Goal: Task Accomplishment & Management: Manage account settings

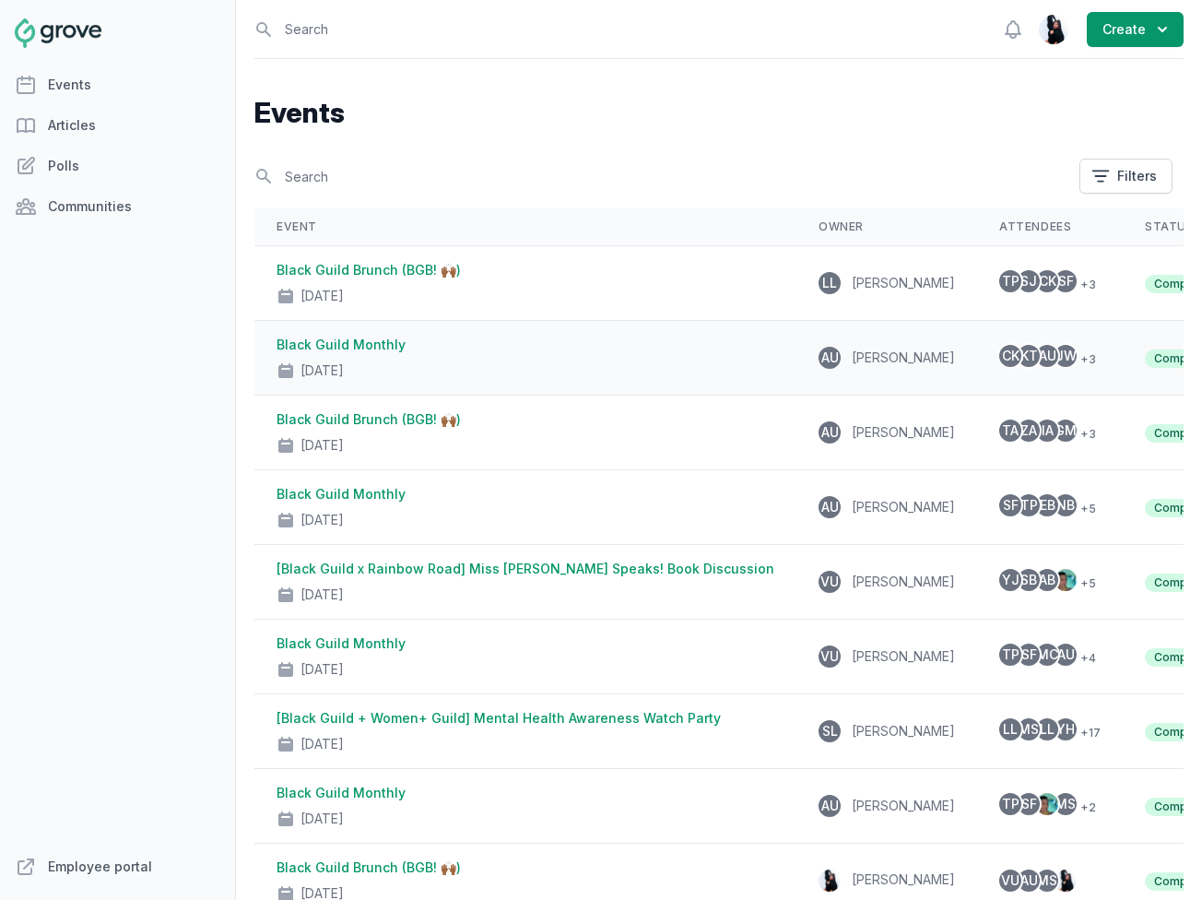
click at [351, 337] on link "Black Guild Monthly" at bounding box center [341, 345] width 129 height 16
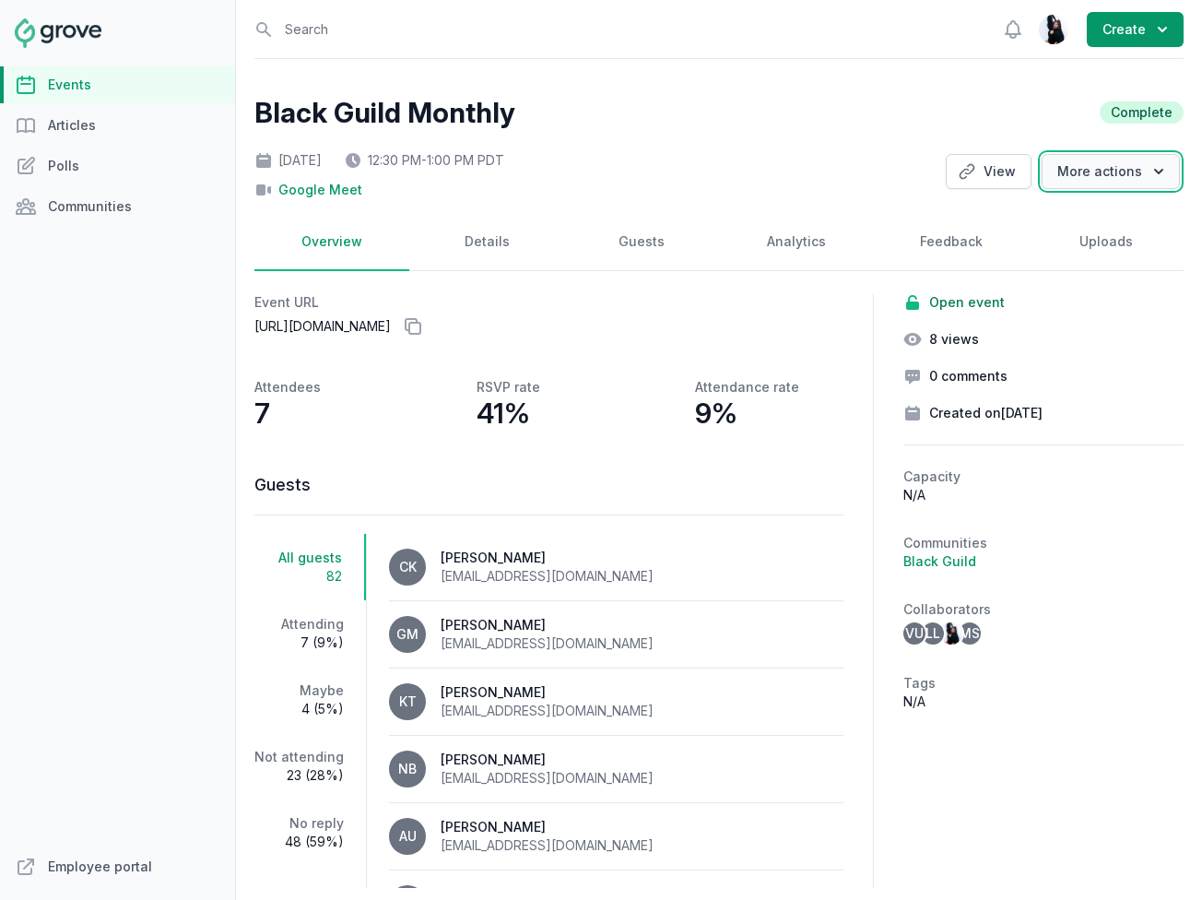
click at [1083, 161] on button "More actions" at bounding box center [1111, 171] width 138 height 35
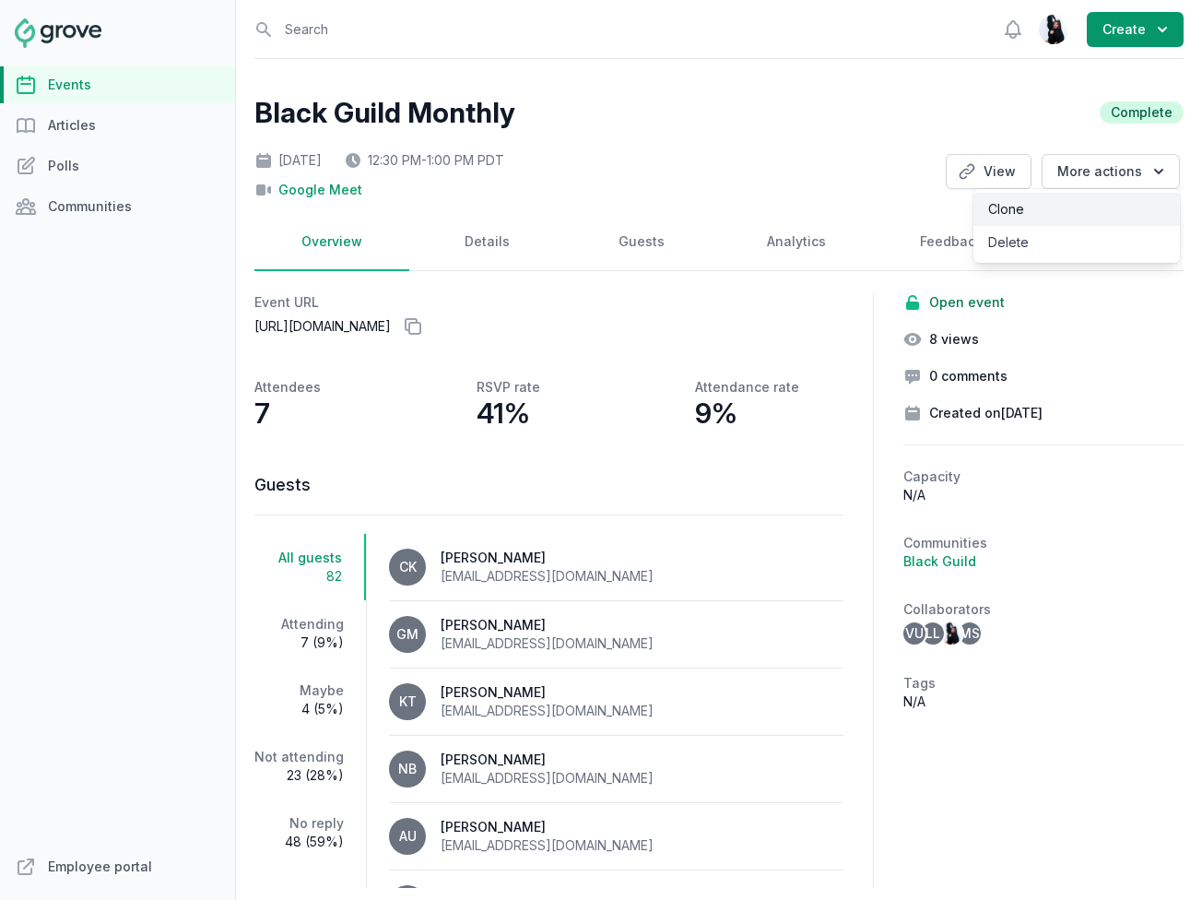
click at [1057, 213] on link "Clone" at bounding box center [1077, 209] width 207 height 33
select select "virtual"
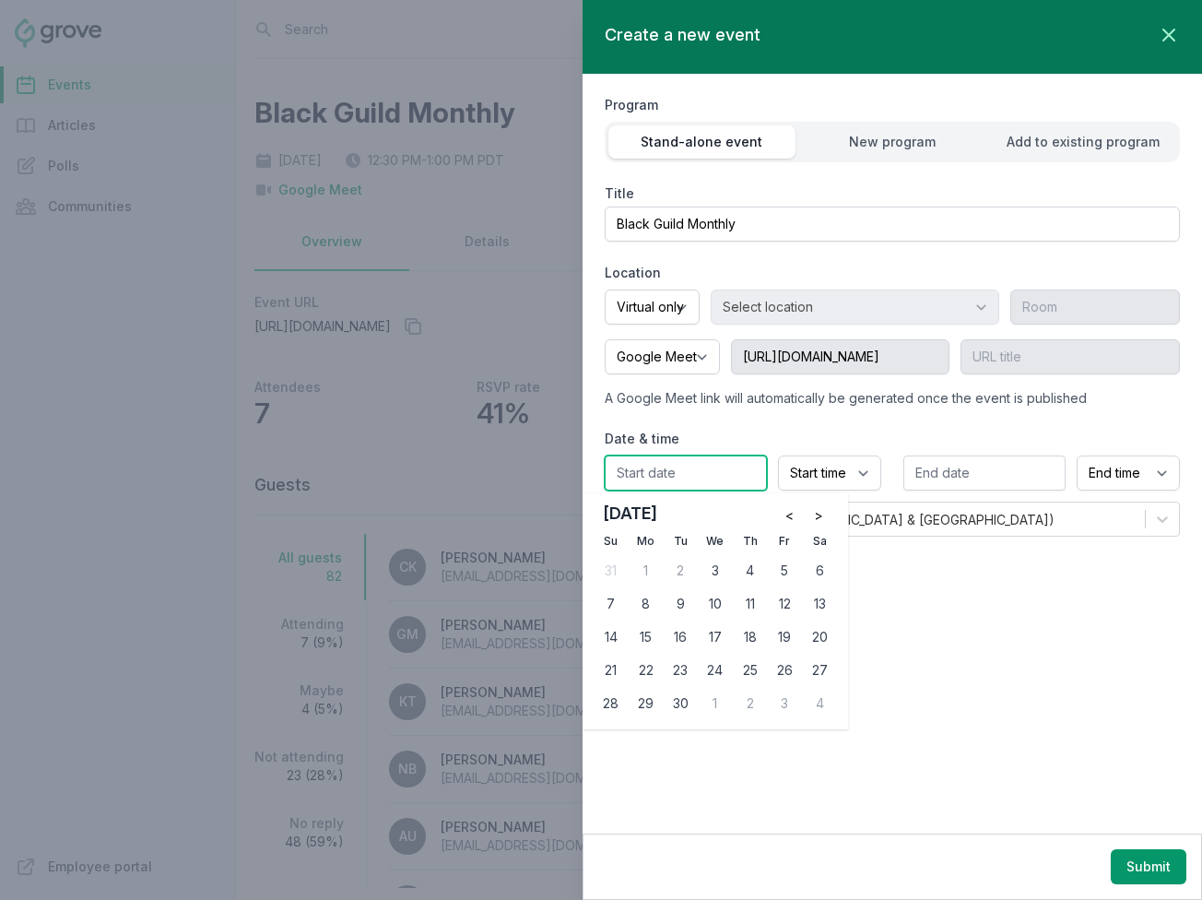
click at [698, 480] on input "text" at bounding box center [686, 473] width 162 height 35
click at [715, 603] on div "10" at bounding box center [716, 604] width 30 height 30
type input "[DATE]"
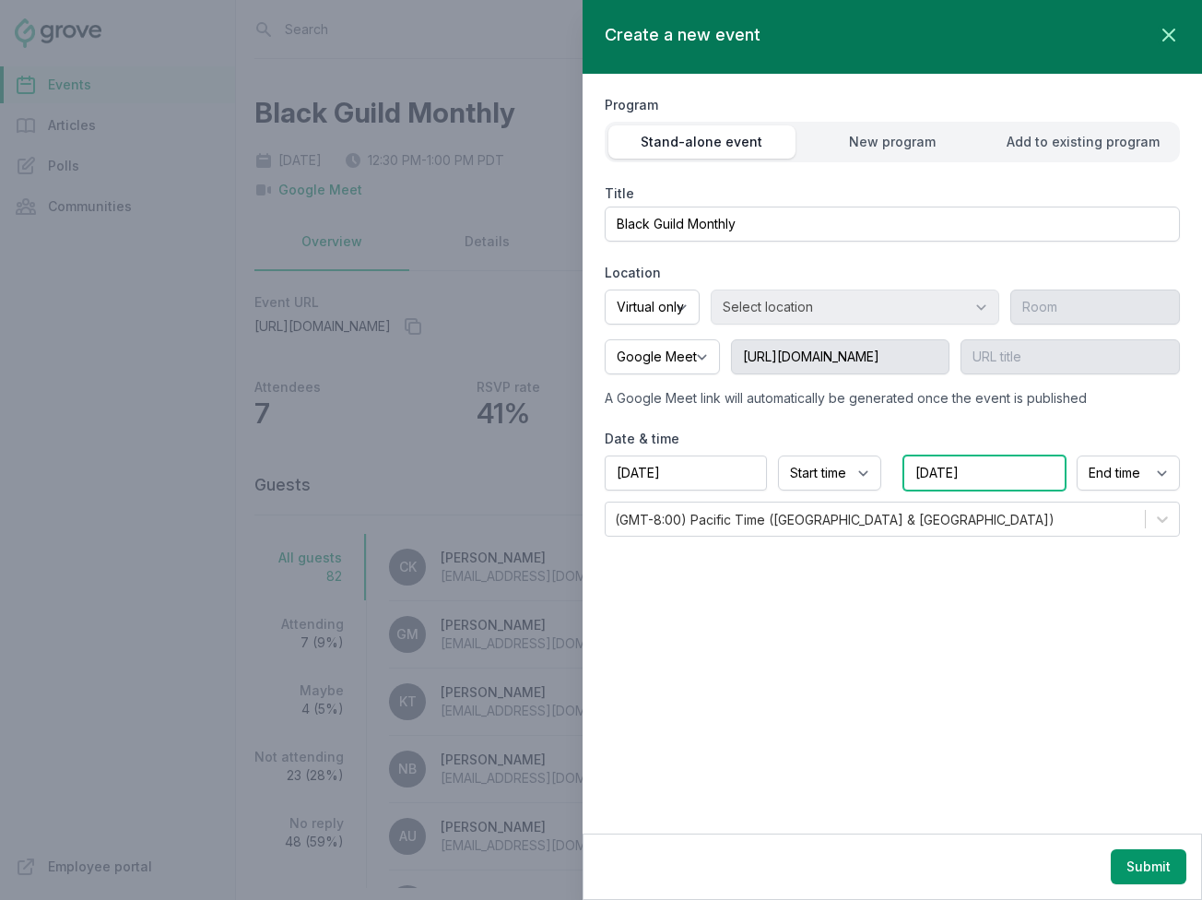
click at [1012, 473] on input "[DATE]" at bounding box center [985, 473] width 162 height 35
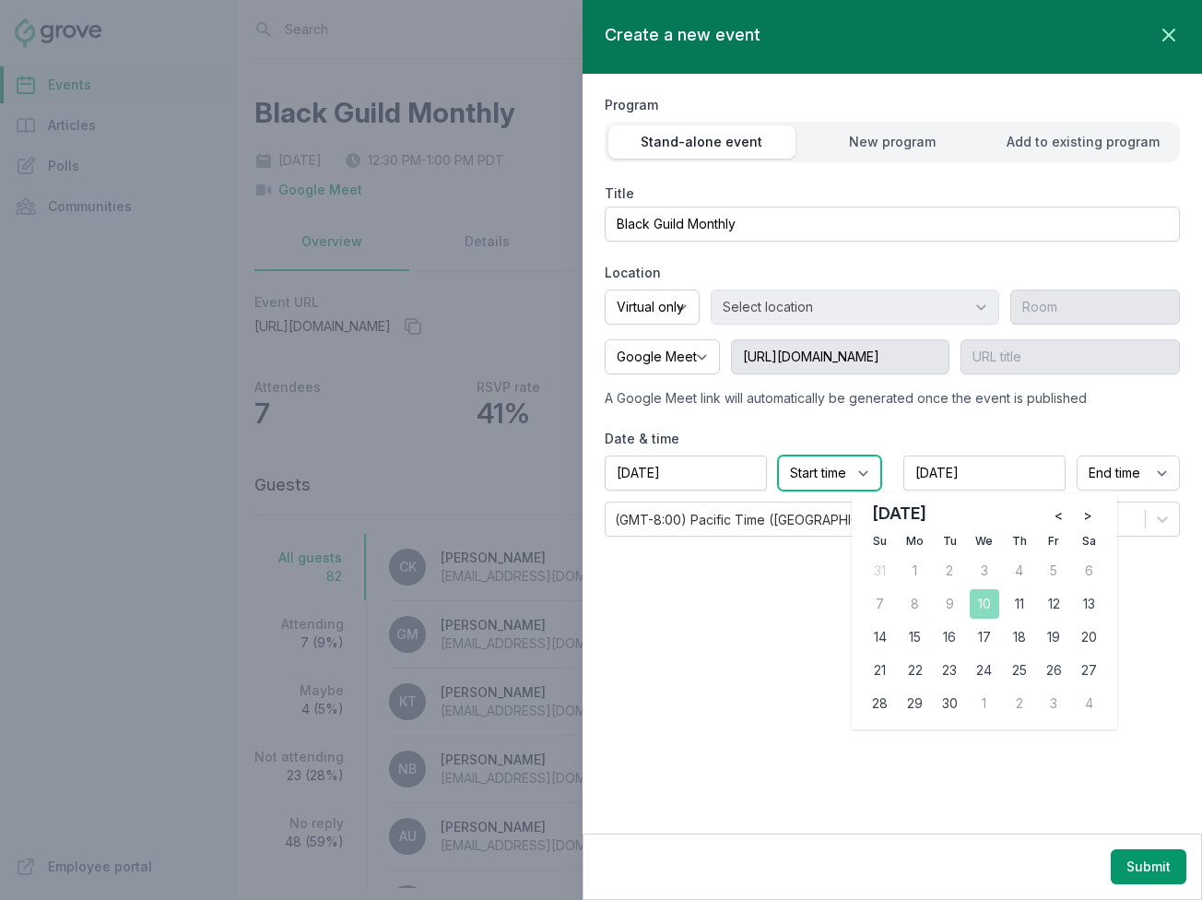
click at [829, 477] on select "Start time 12:00 AM 12:15 AM 12:30 AM 12:45 AM 1:00 AM 1:15 AM 1:30 AM 1:45 AM …" at bounding box center [829, 473] width 103 height 35
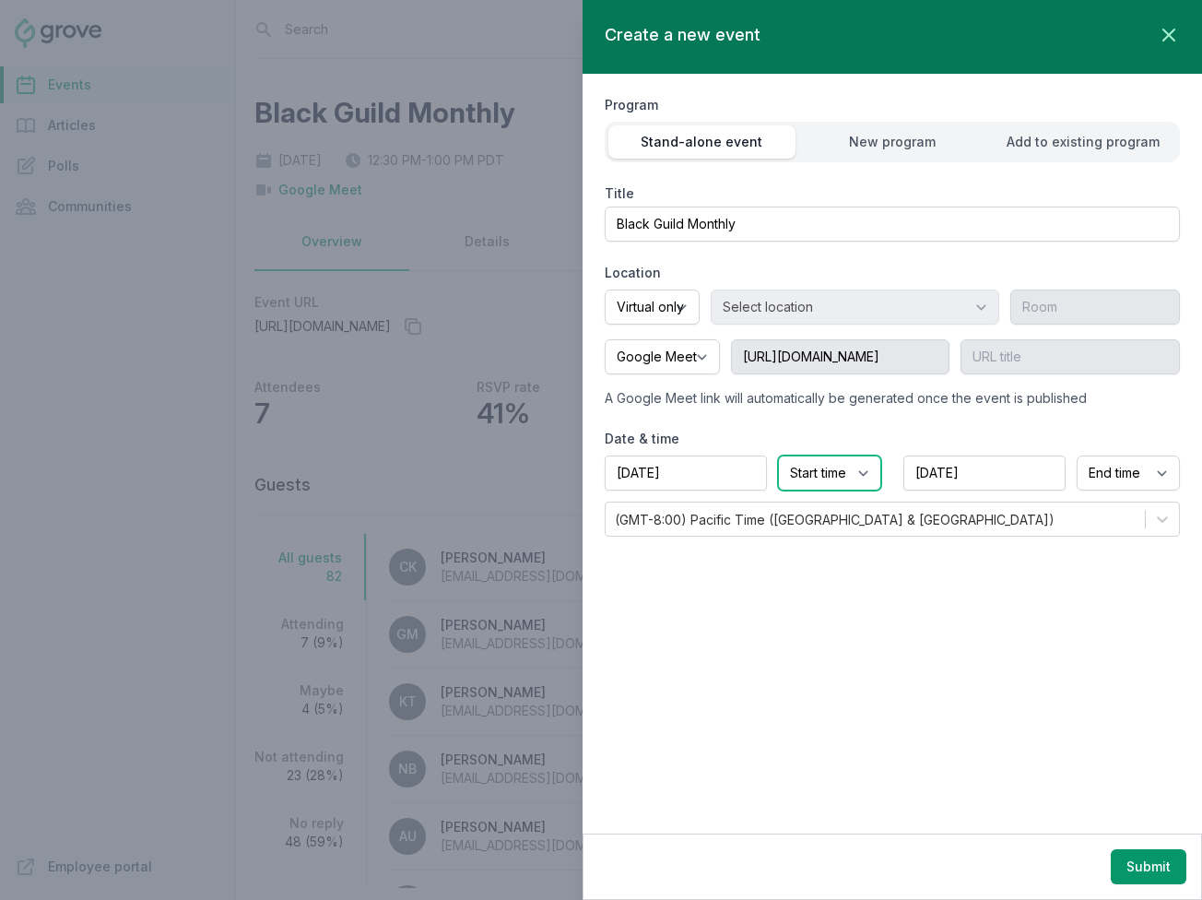
select select "12:30 PM"
click at [778, 456] on select "Start time 12:00 AM 12:15 AM 12:30 AM 12:45 AM 1:00 AM 1:15 AM 1:30 AM 1:45 AM …" at bounding box center [829, 473] width 103 height 35
click at [1156, 578] on div "Create a new event Close panel Program Stand-alone event New program Add to exi…" at bounding box center [893, 417] width 620 height 834
click at [1117, 469] on select "End time 12:00 AM 12:15 AM 12:30 AM 12:45 AM 1:00 AM 1:15 AM 1:30 AM 1:45 AM 2:…" at bounding box center [1128, 473] width 103 height 35
select select "1:00 PM"
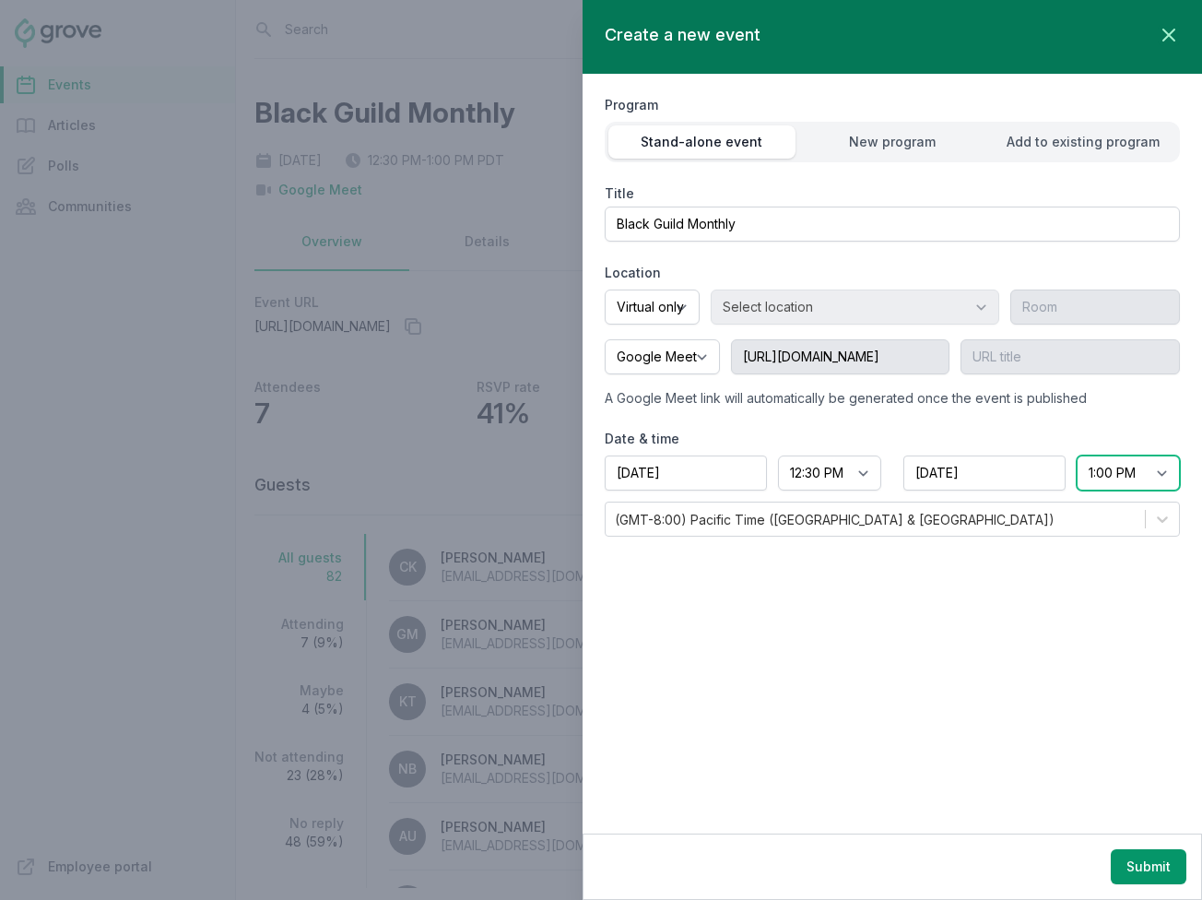
click at [1077, 456] on select "End time 12:00 AM 12:15 AM 12:30 AM 12:45 AM 1:00 AM 1:15 AM 1:30 AM 1:45 AM 2:…" at bounding box center [1128, 473] width 103 height 35
click at [987, 656] on div "Create a new event Close panel Program Stand-alone event New program Add to exi…" at bounding box center [893, 417] width 620 height 834
click at [1058, 148] on div "Add to existing program" at bounding box center [1082, 142] width 187 height 18
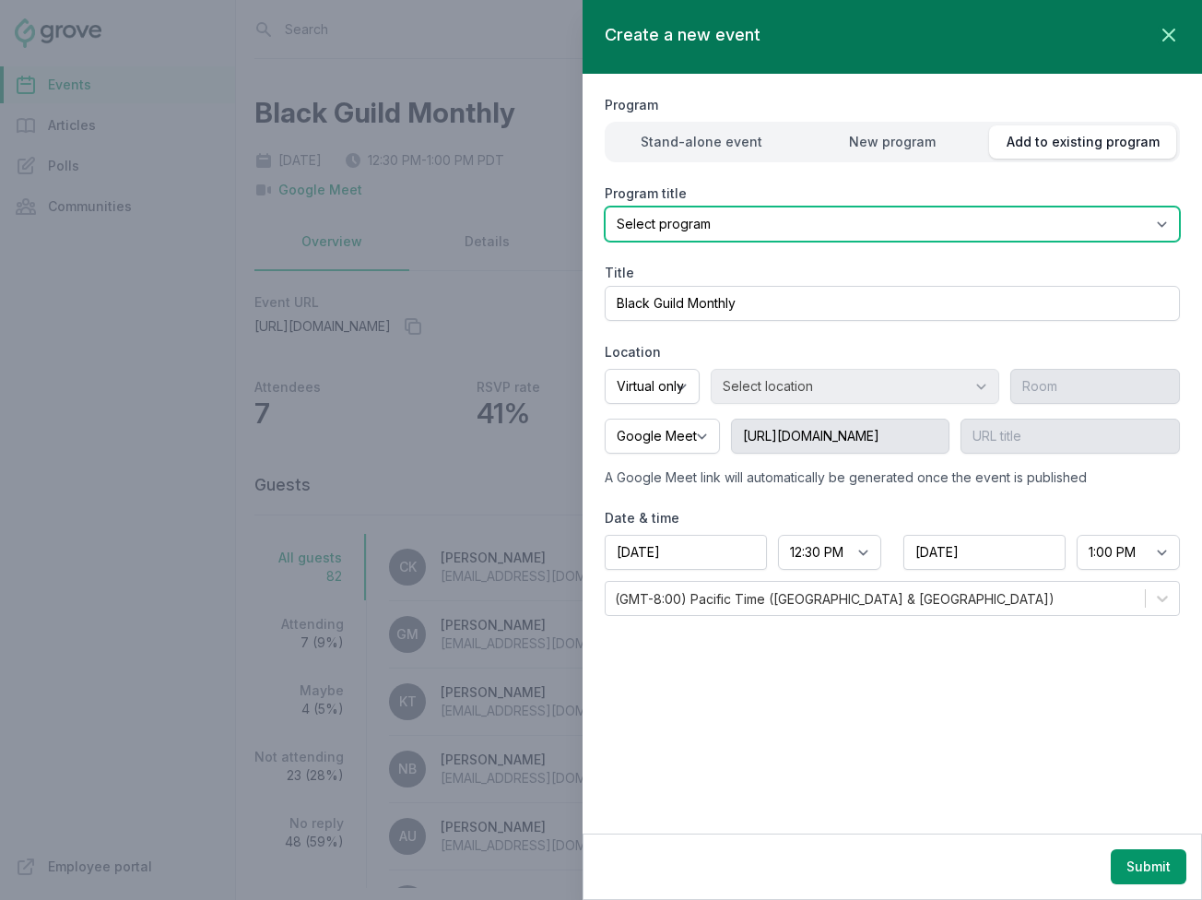
click at [787, 225] on select "Select program" at bounding box center [892, 224] width 575 height 35
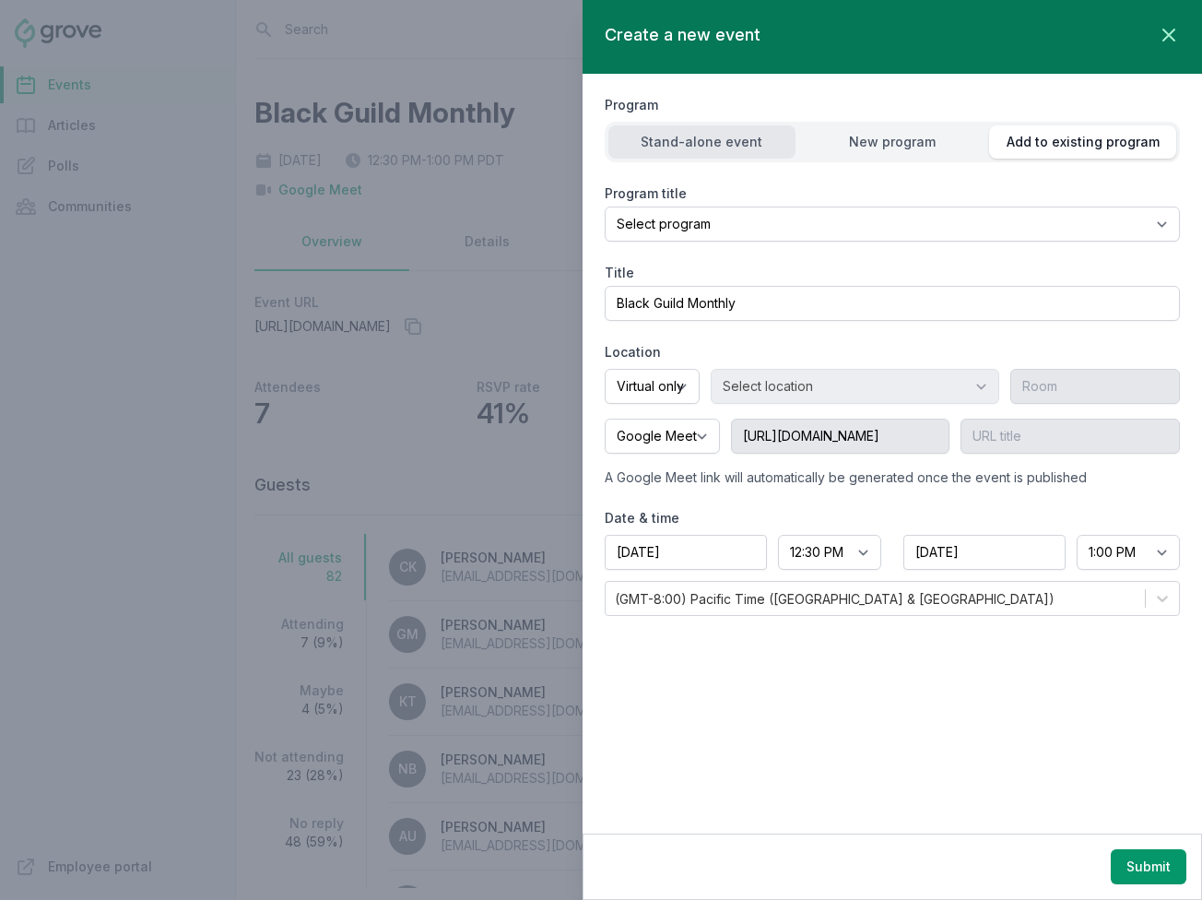
click at [694, 129] on button "Stand-alone event" at bounding box center [702, 141] width 187 height 33
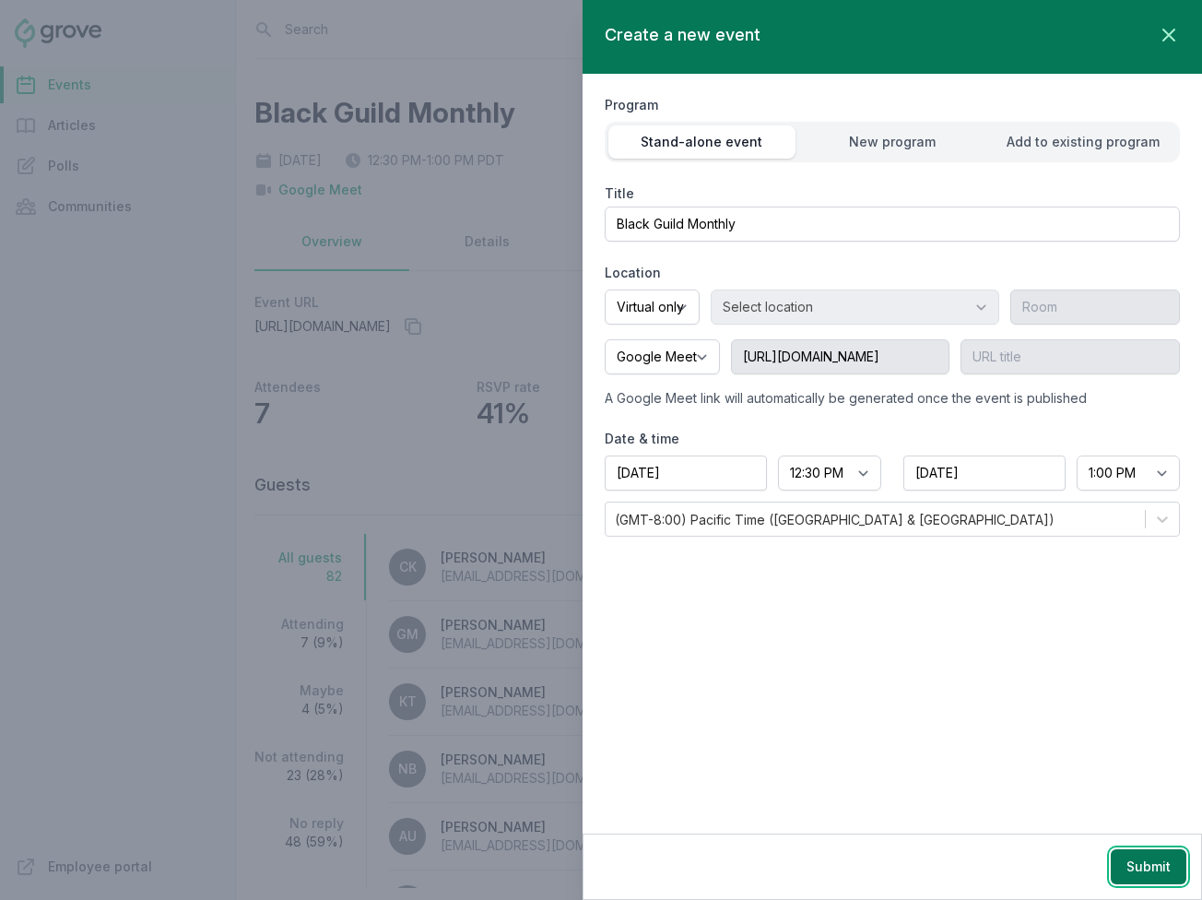
click at [1119, 859] on button "Submit" at bounding box center [1149, 866] width 76 height 35
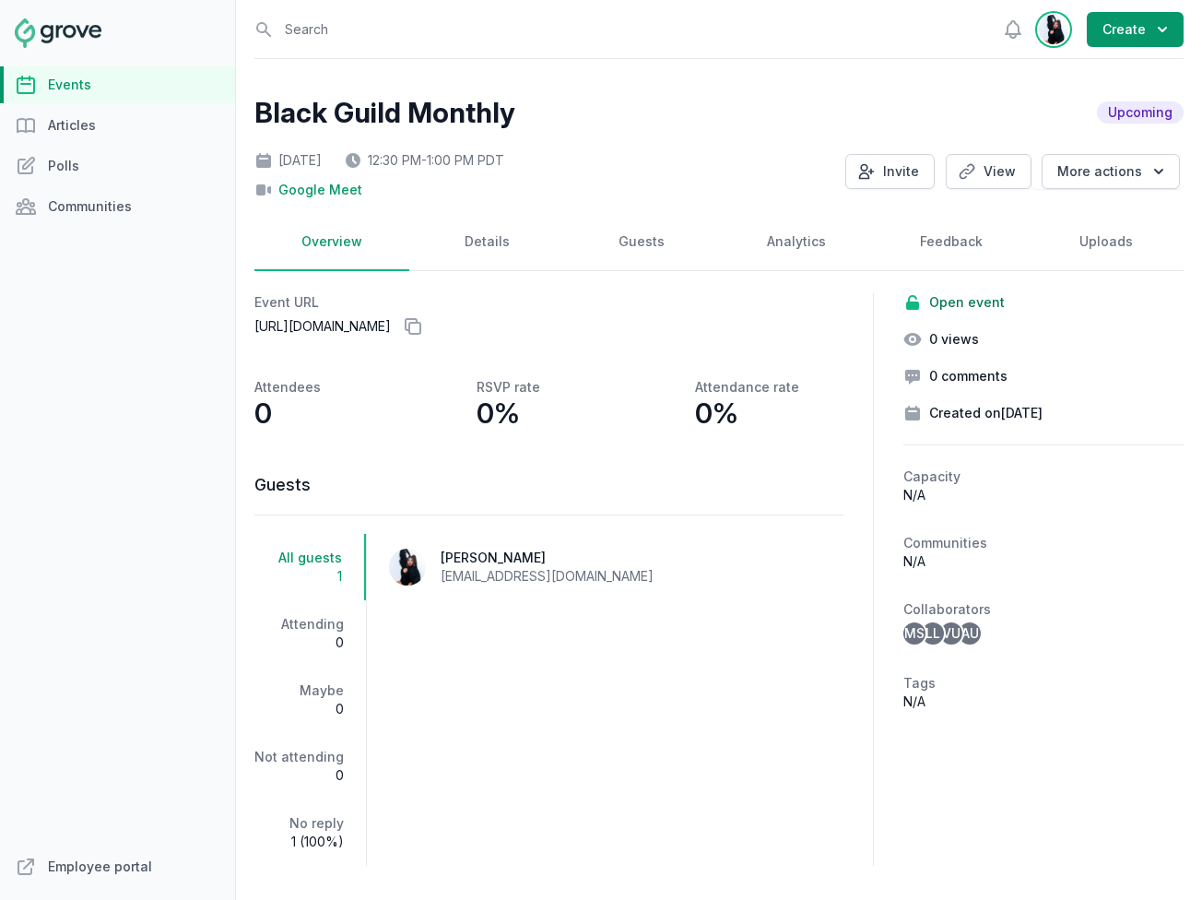
click at [1059, 25] on img "button" at bounding box center [1054, 30] width 30 height 30
click at [993, 89] on link "Profile" at bounding box center [980, 105] width 177 height 33
select select "32"
select select "Marketing & Communications"
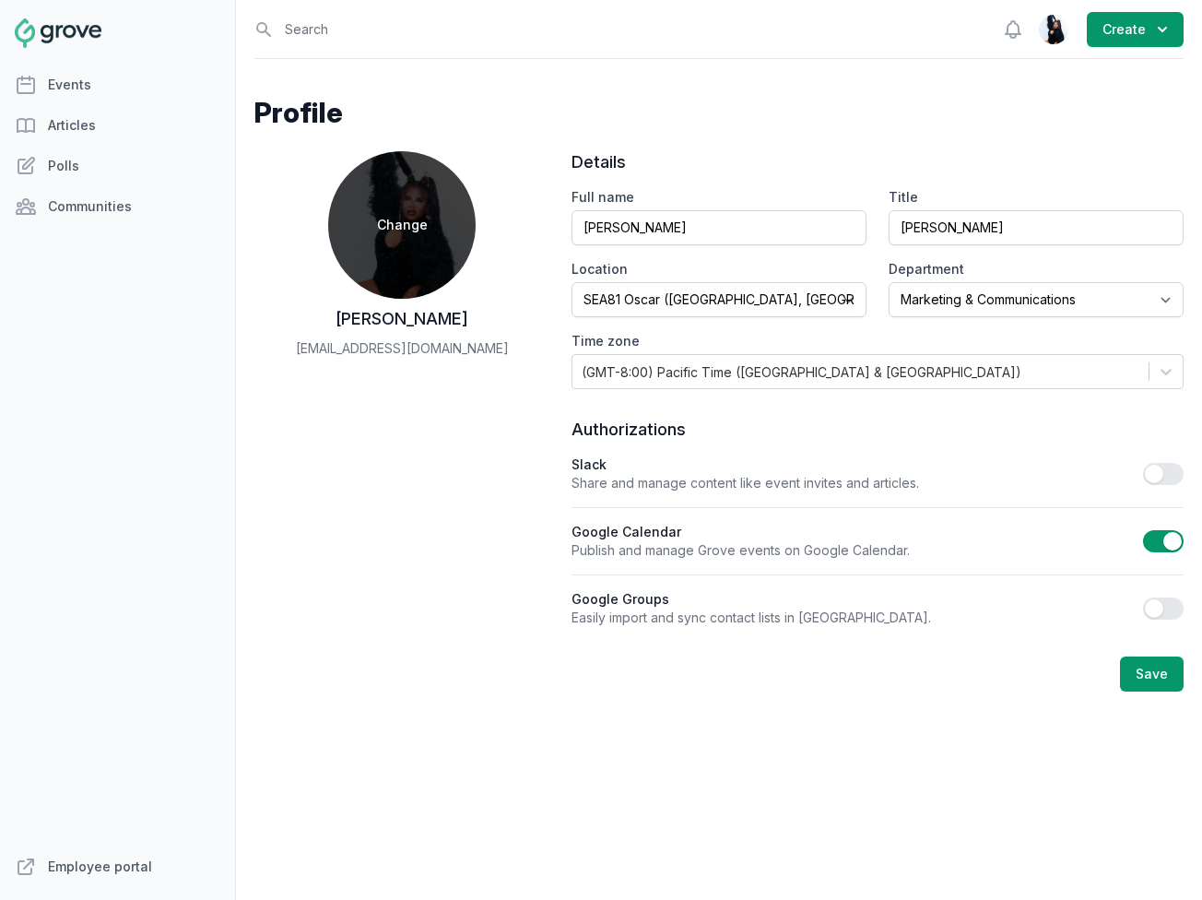
click at [383, 248] on label "Change user photo" at bounding box center [402, 225] width 148 height 148
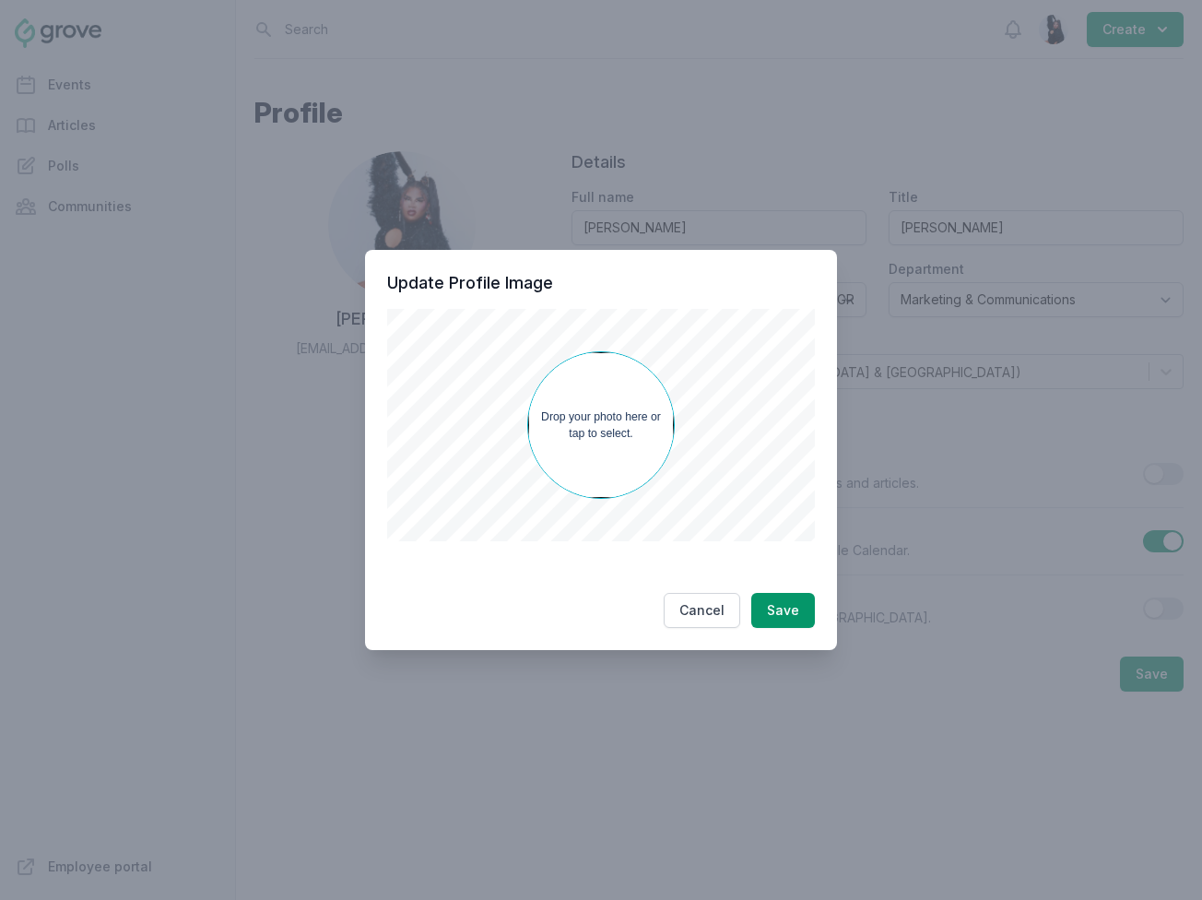
click at [609, 428] on p "Drop your photo here or tap to select." at bounding box center [601, 425] width 136 height 34
click at [792, 621] on button "Save" at bounding box center [784, 610] width 64 height 35
type input "0.1"
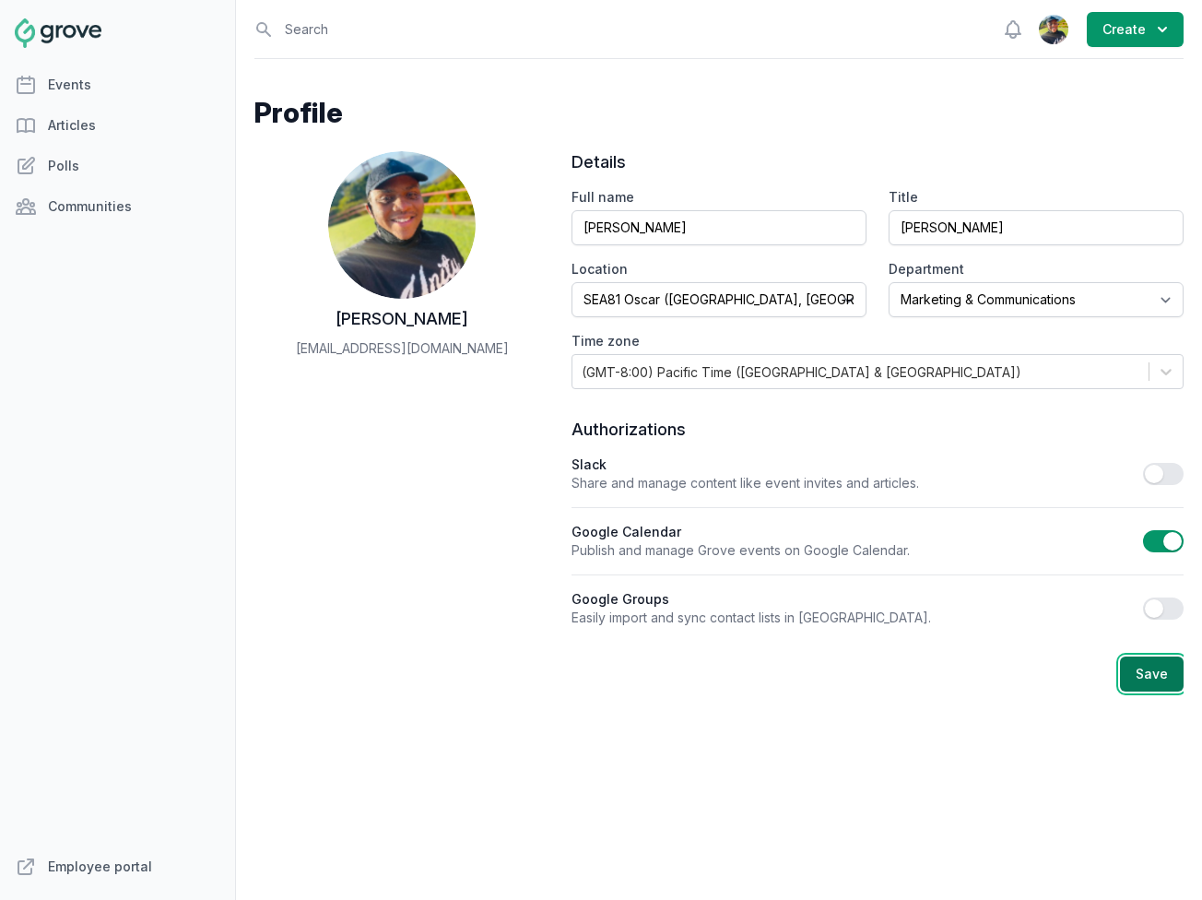
click at [1130, 670] on button "Save" at bounding box center [1152, 674] width 64 height 35
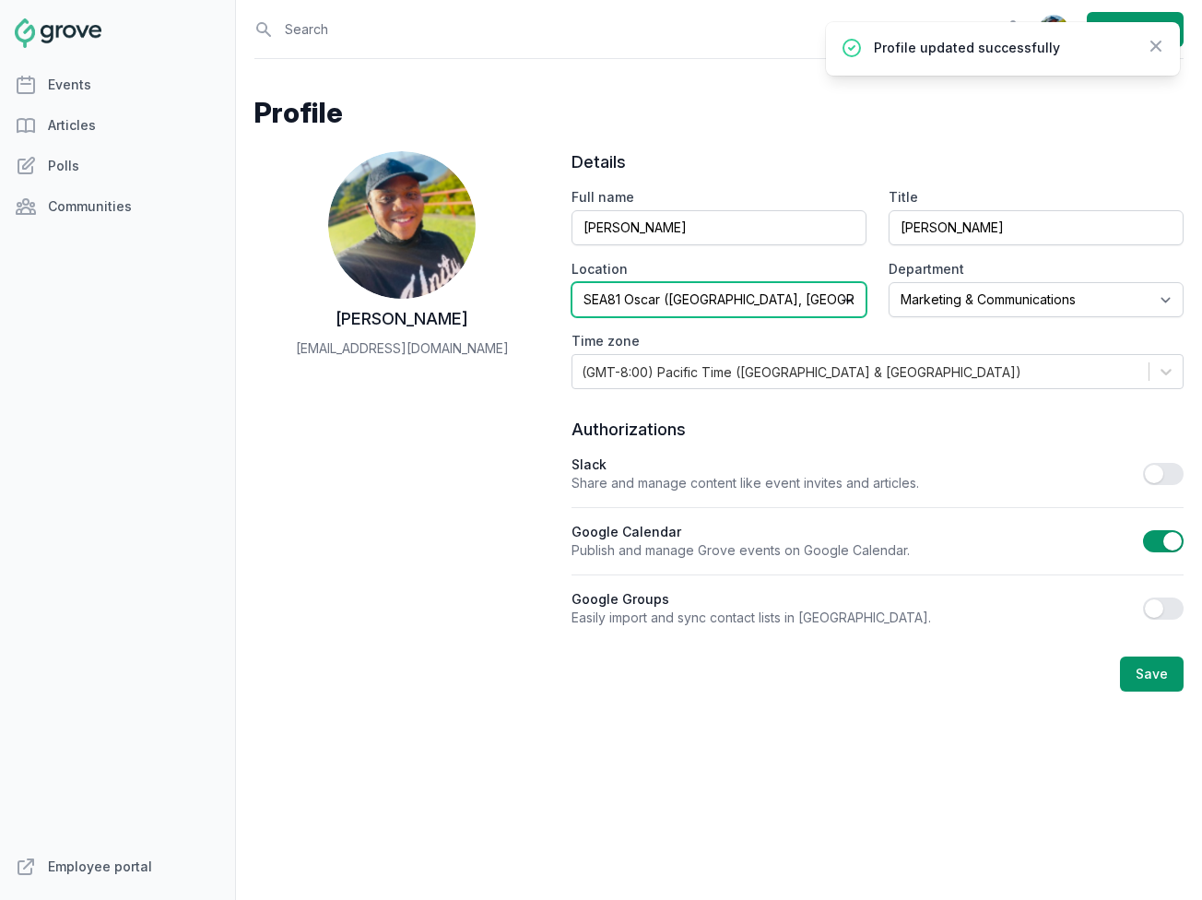
click at [802, 293] on select "Select SEA81 Oscar ([GEOGRAPHIC_DATA], [GEOGRAPHIC_DATA]) LHR32 ([GEOGRAPHIC_DA…" at bounding box center [719, 299] width 295 height 35
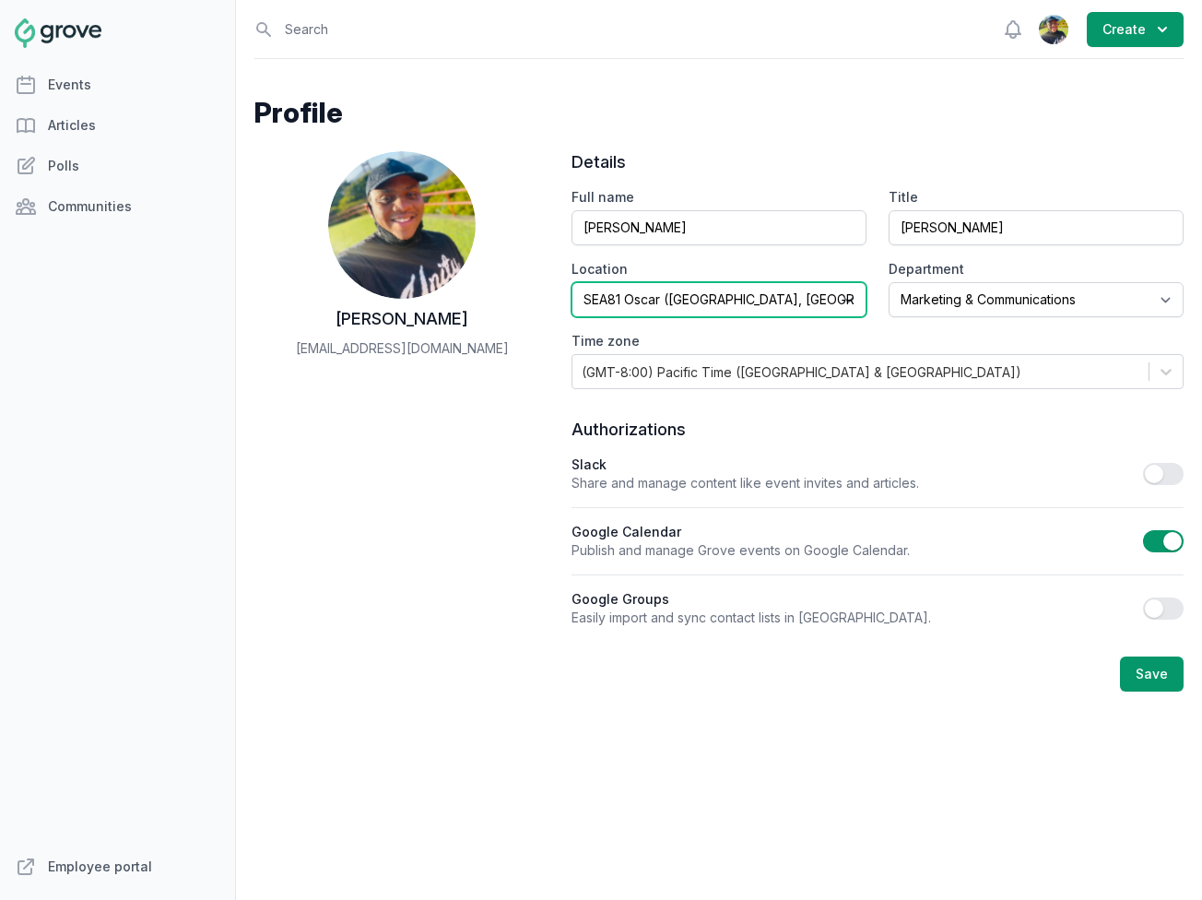
select select "41"
click at [572, 282] on select "Select SEA81 Oscar ([GEOGRAPHIC_DATA], [GEOGRAPHIC_DATA]) LHR32 ([GEOGRAPHIC_DA…" at bounding box center [719, 299] width 295 height 35
click at [1166, 682] on button "Save" at bounding box center [1152, 674] width 64 height 35
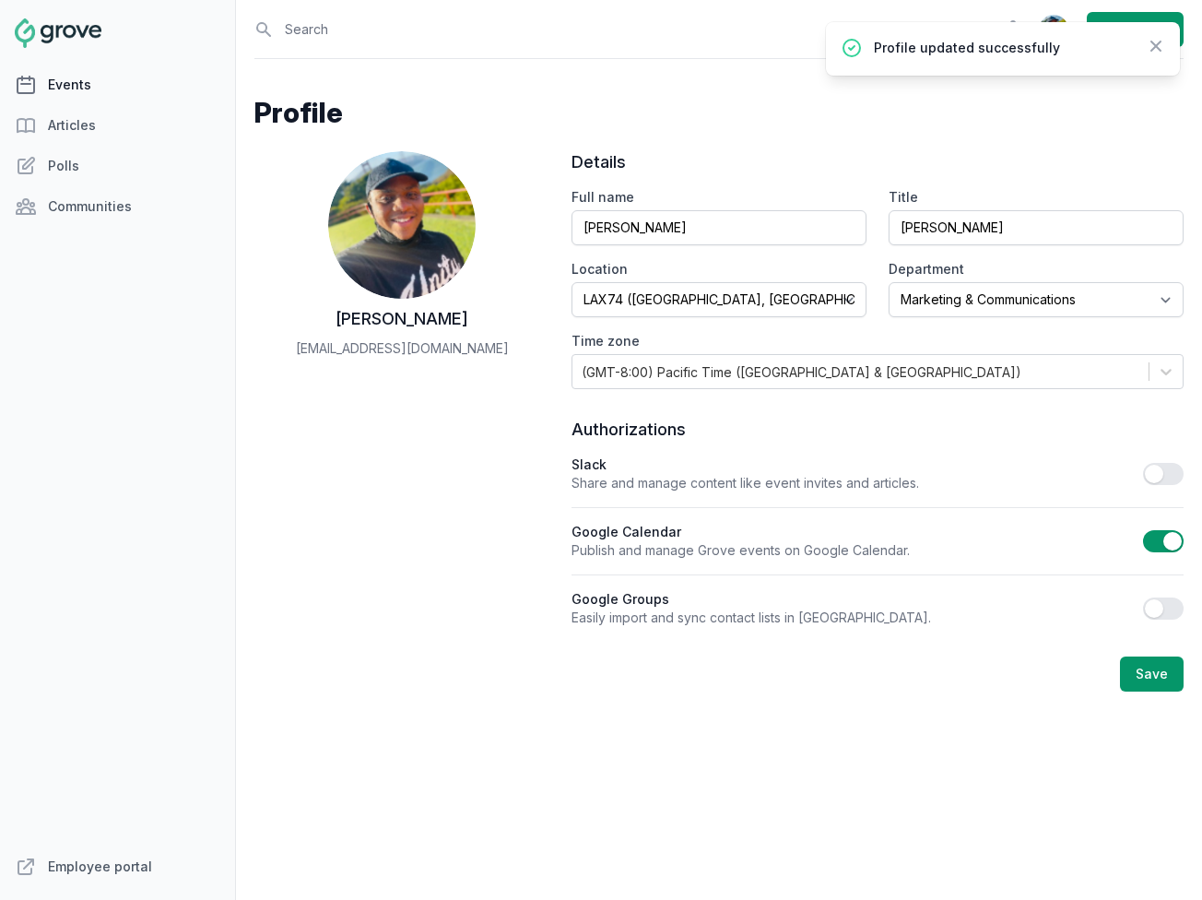
click at [84, 78] on link "Events" at bounding box center [117, 84] width 235 height 37
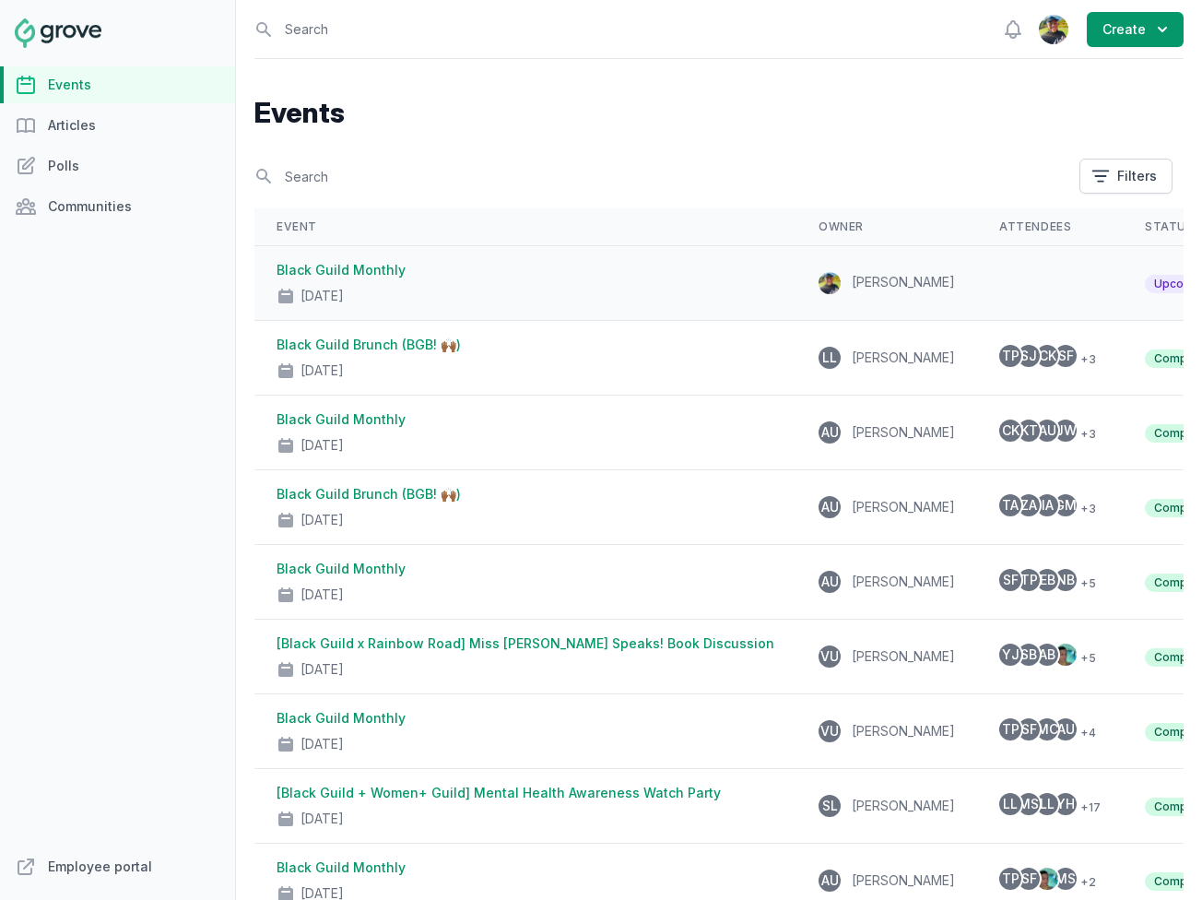
click at [508, 274] on div "Black Guild Monthly [DATE]" at bounding box center [526, 283] width 498 height 44
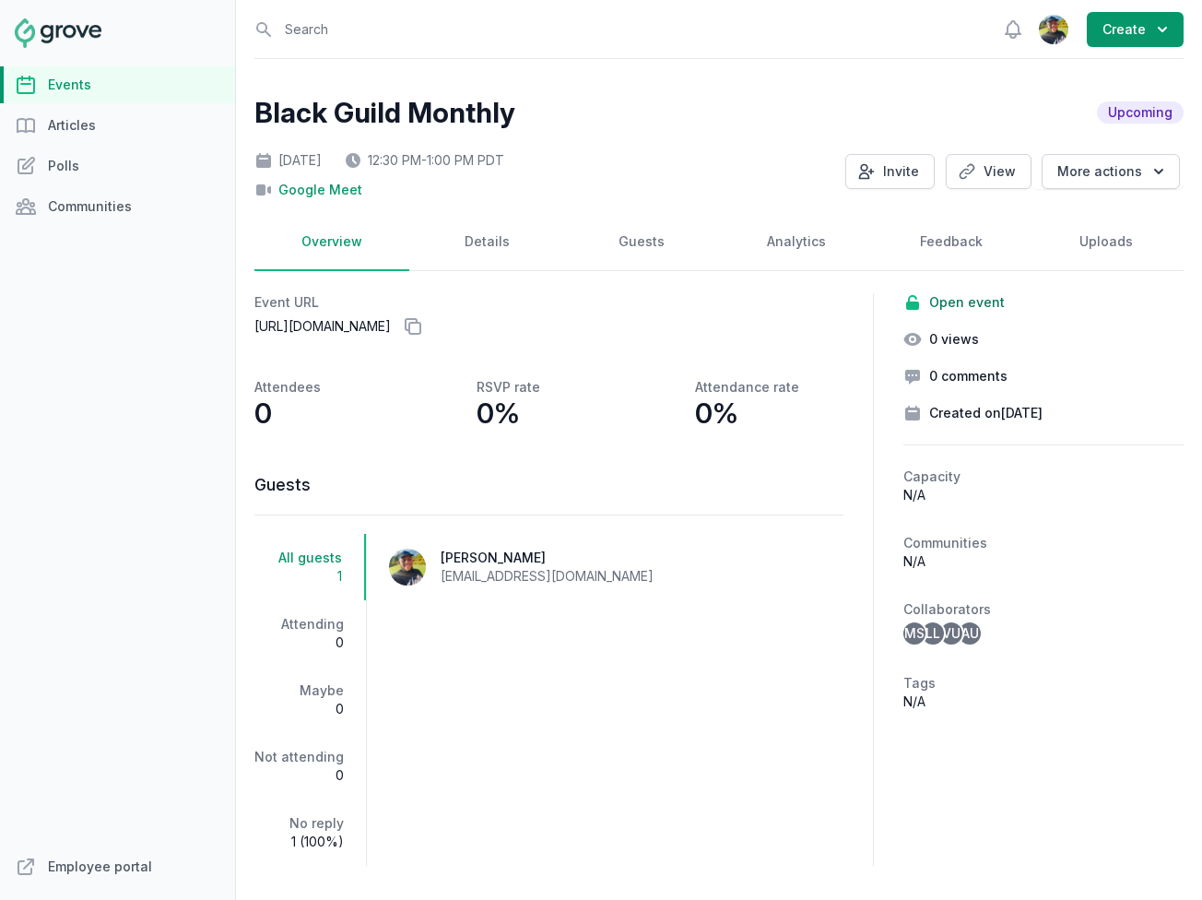
click at [851, 162] on div "[DATE] 12:30 PM - 1:00 PM PDT Google Meet Invite View More actions" at bounding box center [718, 171] width 929 height 55
click at [876, 162] on icon "button" at bounding box center [867, 171] width 18 height 18
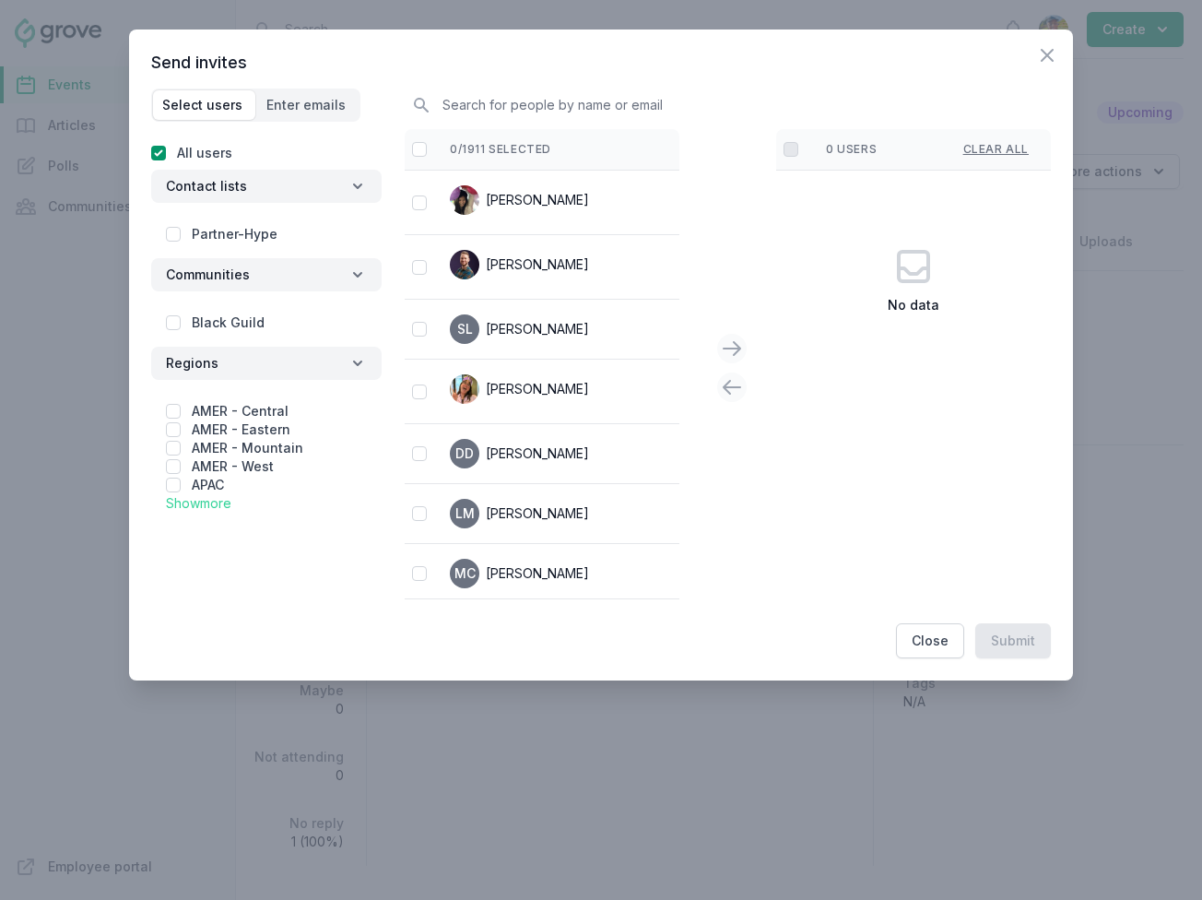
click at [173, 332] on div "Black Guild" at bounding box center [266, 319] width 231 height 41
click at [173, 326] on input "checkbox" at bounding box center [173, 322] width 15 height 15
checkbox input "true"
checkbox input "false"
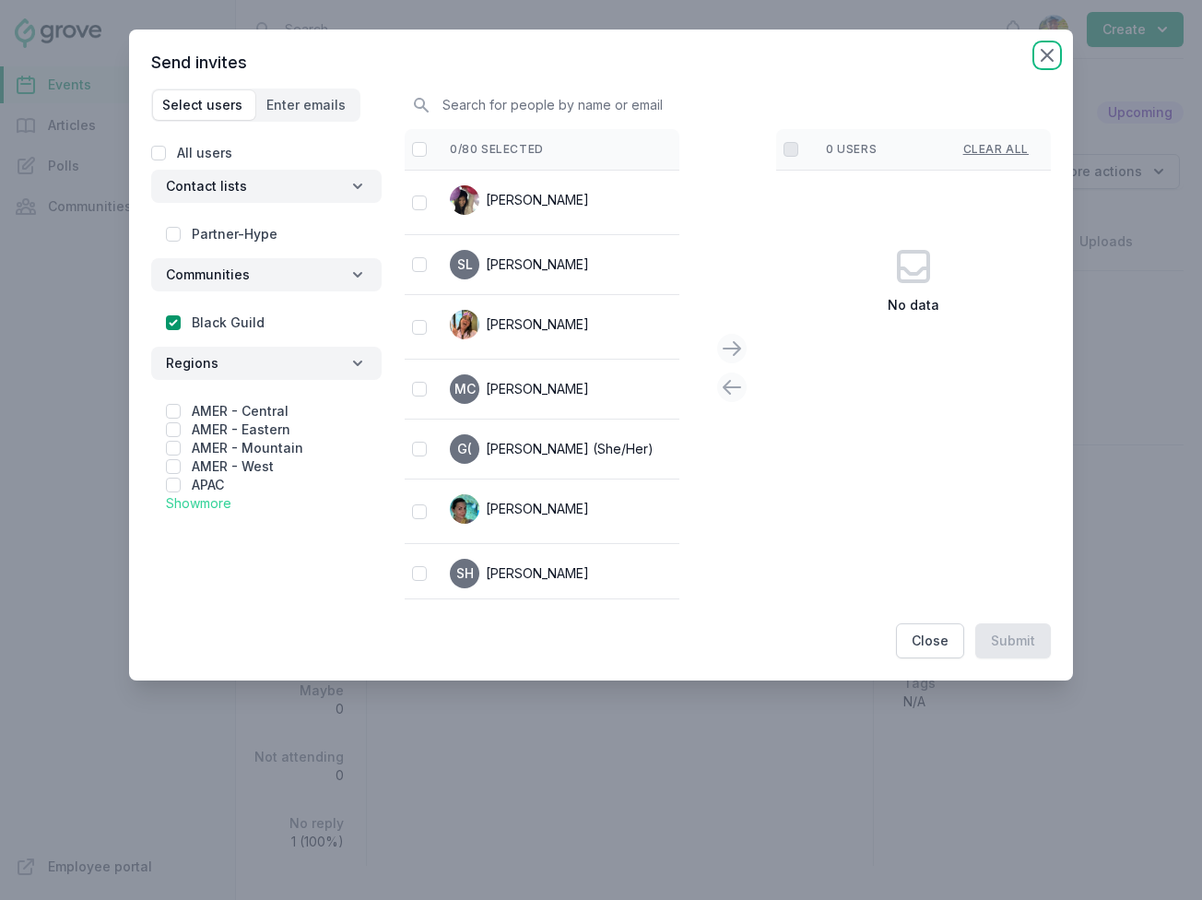
click at [1051, 50] on icon "button" at bounding box center [1047, 55] width 11 height 11
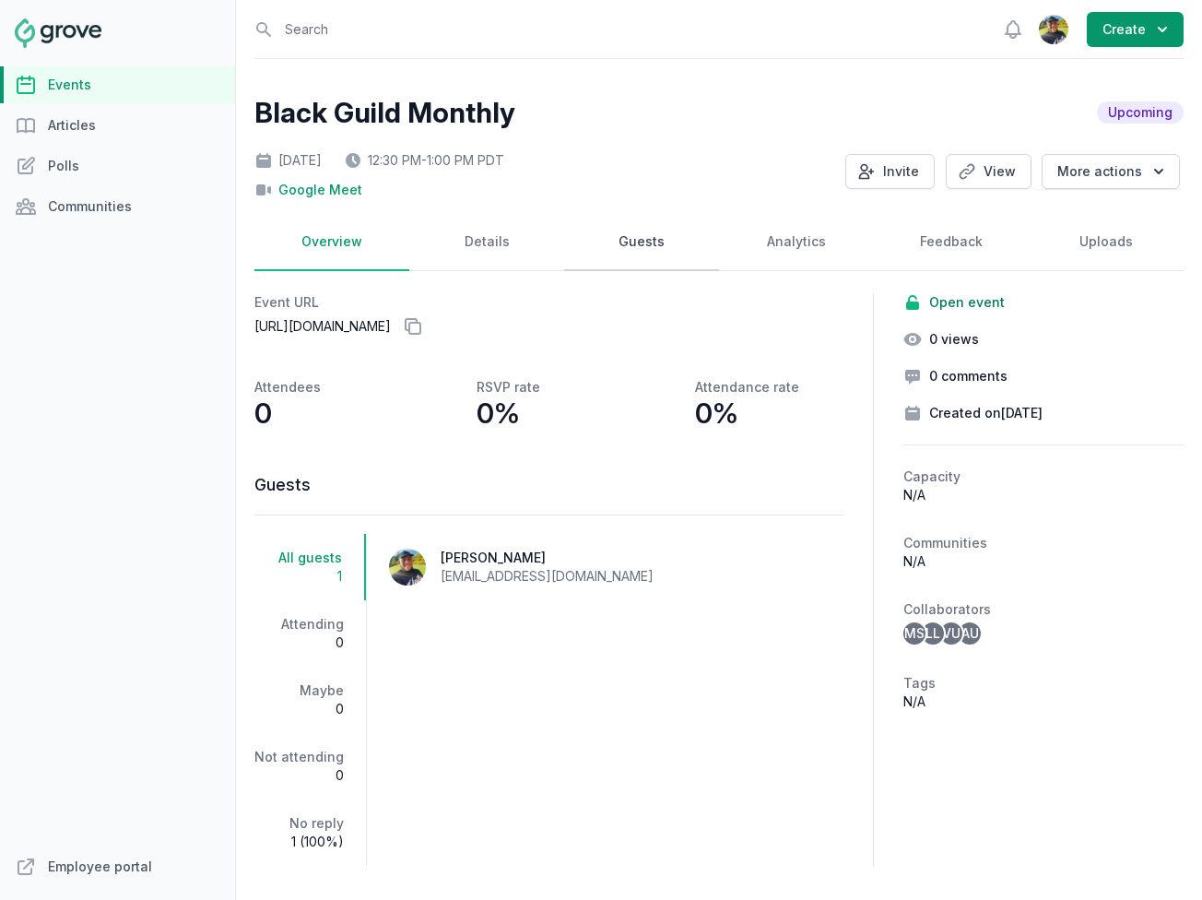
click at [584, 259] on link "Guests" at bounding box center [641, 242] width 155 height 57
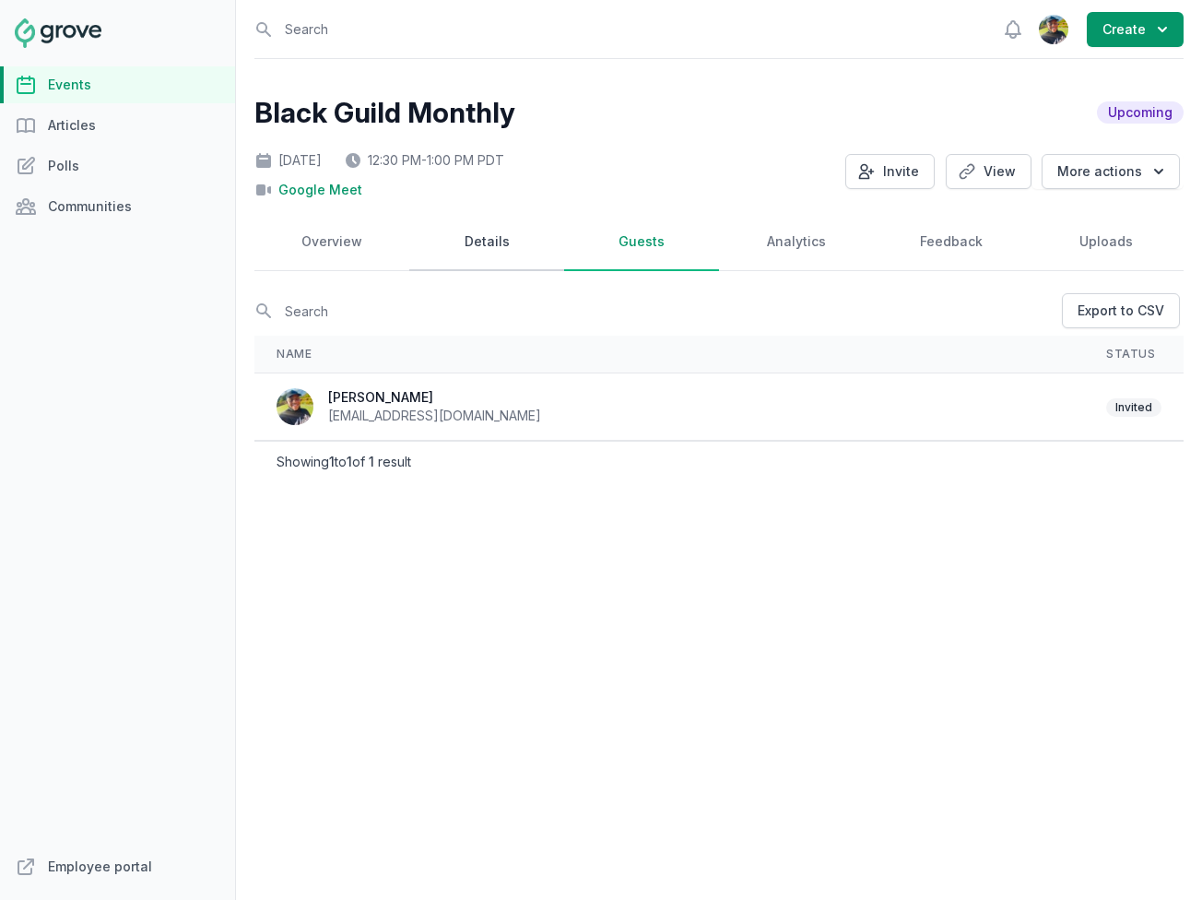
click at [503, 256] on link "Details" at bounding box center [486, 242] width 155 height 57
select select "virtual"
select select "12:30 PM"
select select "1:00 PM"
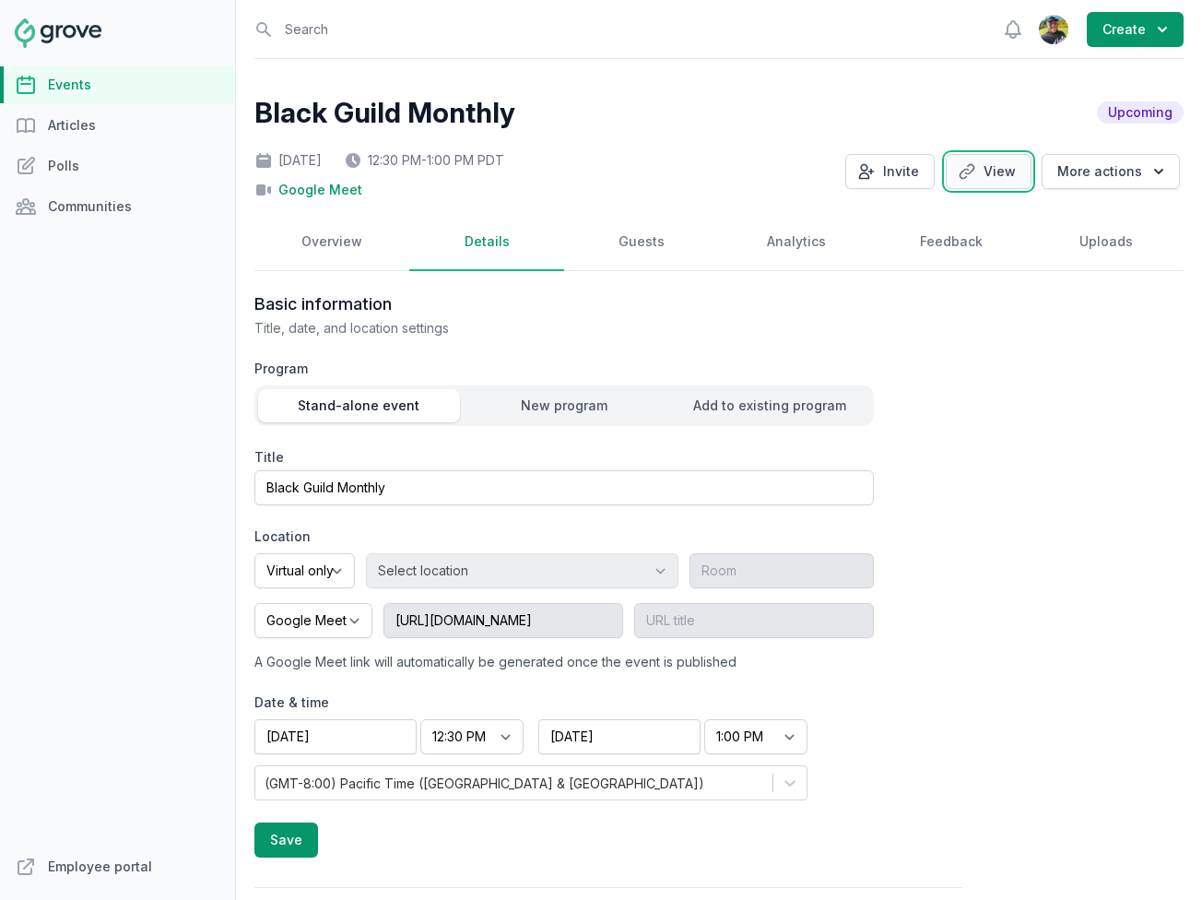
click at [974, 172] on icon at bounding box center [967, 172] width 14 height 14
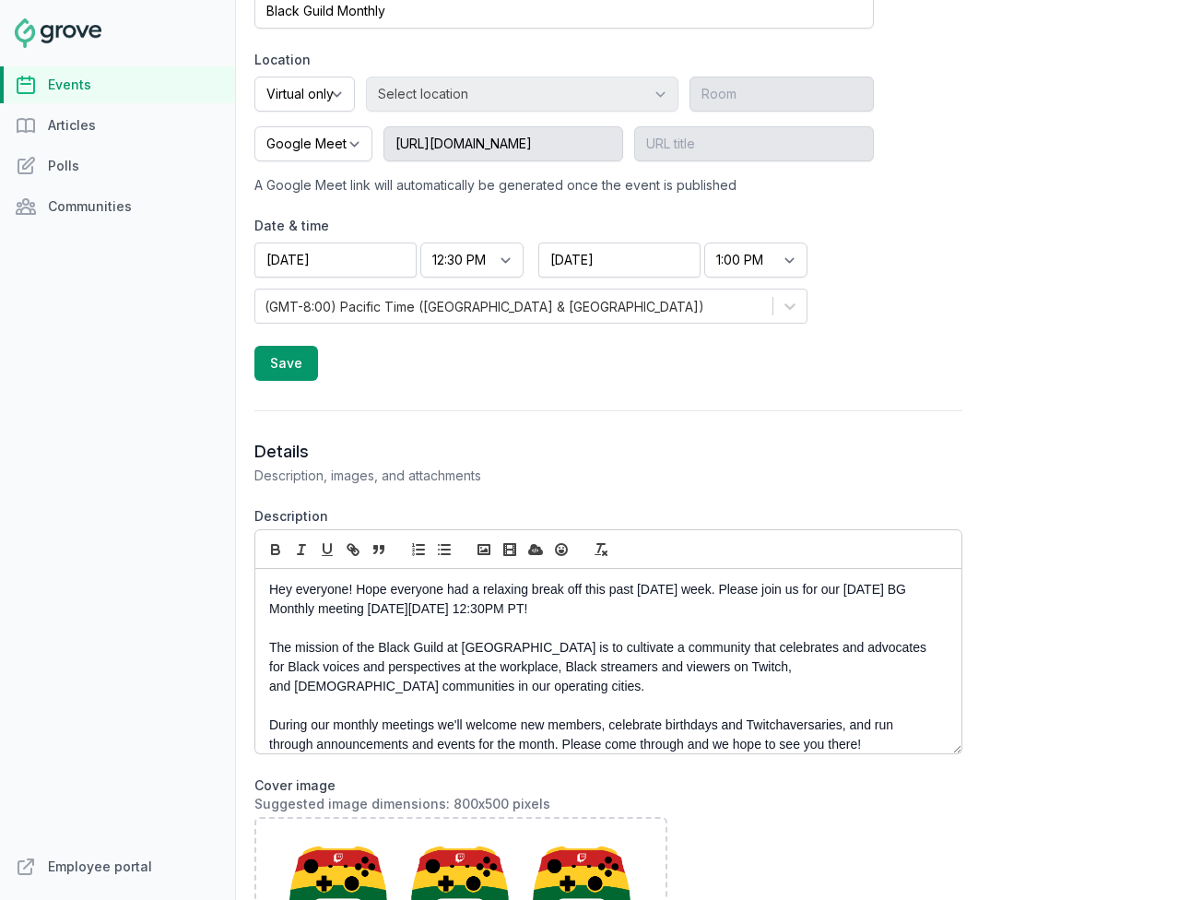
scroll to position [478, 0]
click at [536, 607] on p "Hey everyone! Hope everyone had a relaxing break off this past [DATE] week. Ple…" at bounding box center [603, 598] width 669 height 39
drag, startPoint x: 542, startPoint y: 607, endPoint x: 478, endPoint y: 608, distance: 64.6
click at [478, 608] on p "Hey everyone! Hope everyone had a relaxing break off this past [DATE] week. Ple…" at bounding box center [603, 598] width 669 height 39
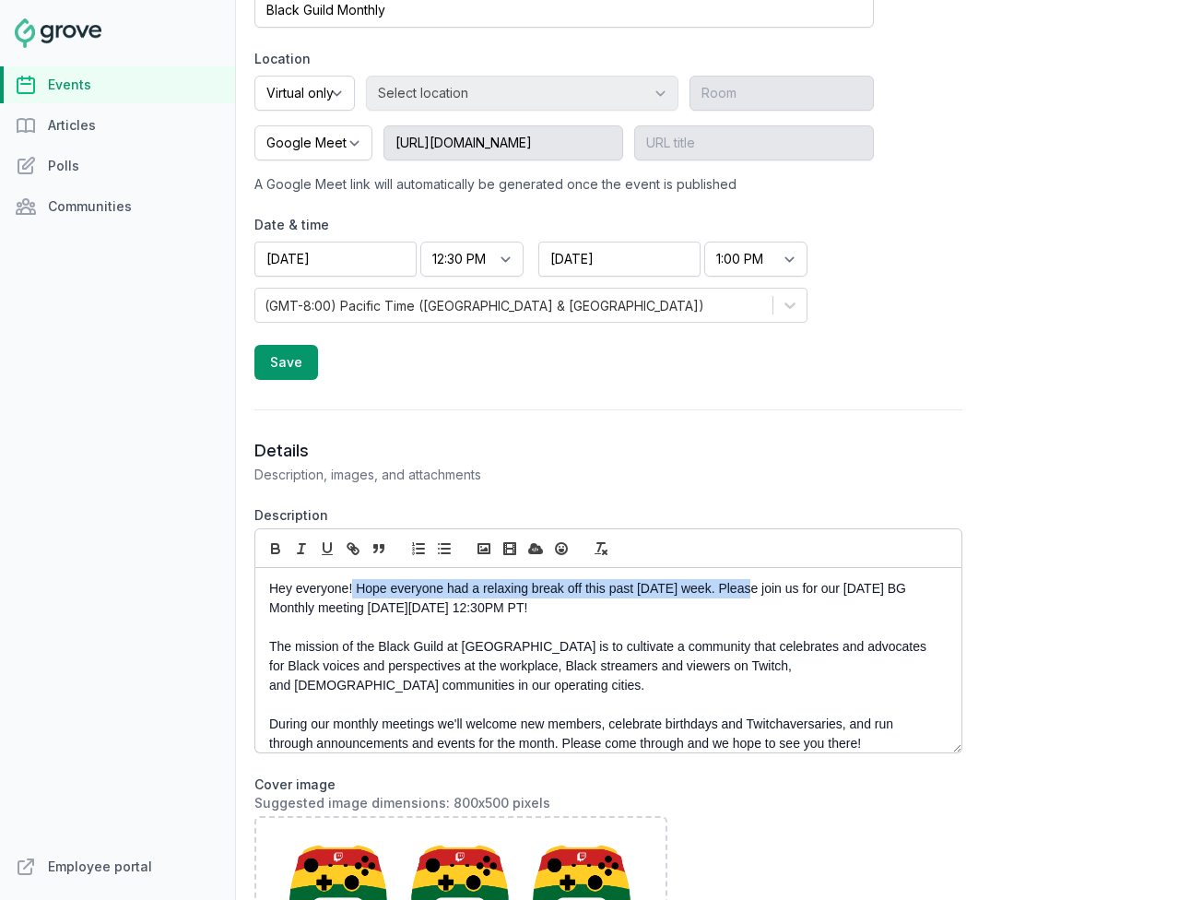
drag, startPoint x: 739, startPoint y: 586, endPoint x: 354, endPoint y: 584, distance: 384.5
click at [354, 584] on p "Hey everyone! Hope everyone had a relaxing break off this past [DATE] week. Ple…" at bounding box center [603, 598] width 669 height 39
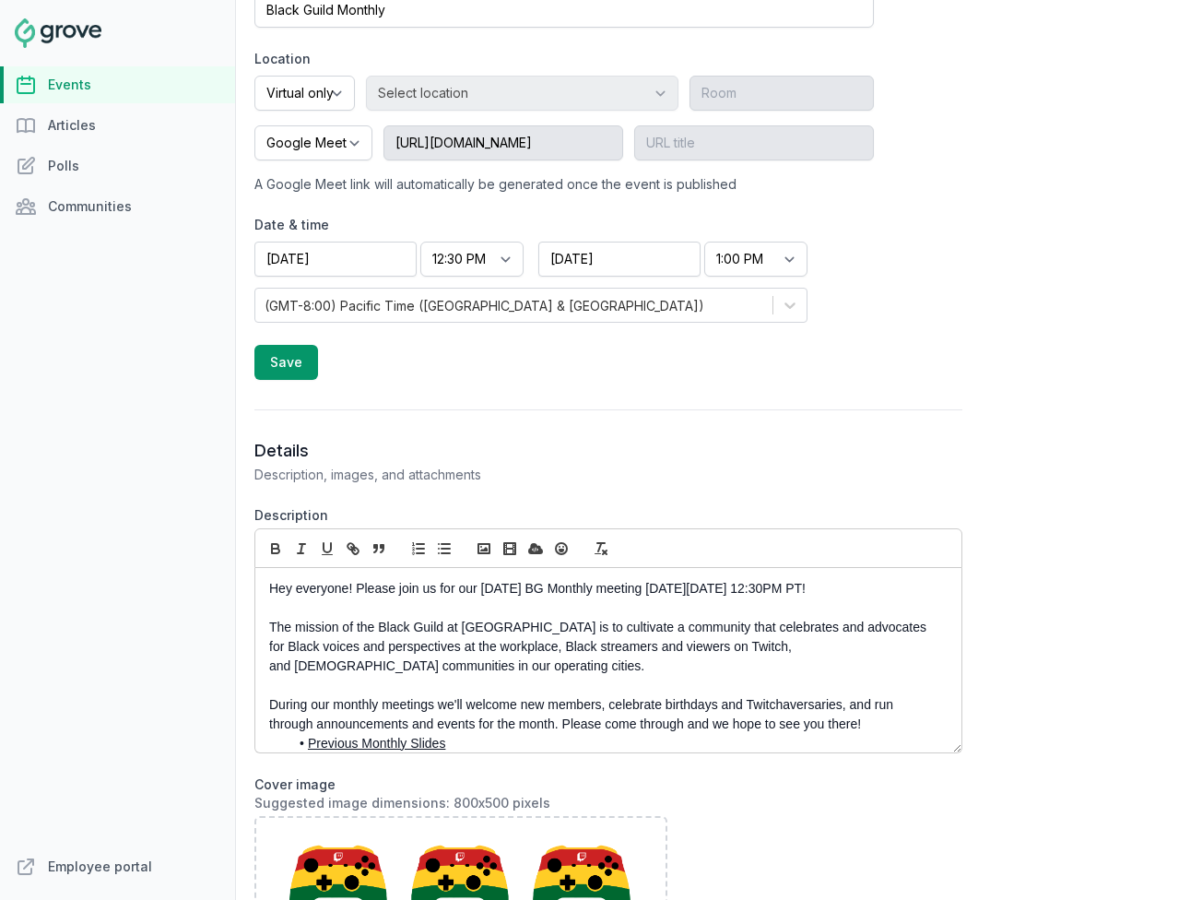
click at [517, 584] on p "Hey everyone! Please join us for our [DATE] BG Monthly meeting [DATE][DATE] 12:…" at bounding box center [603, 588] width 669 height 19
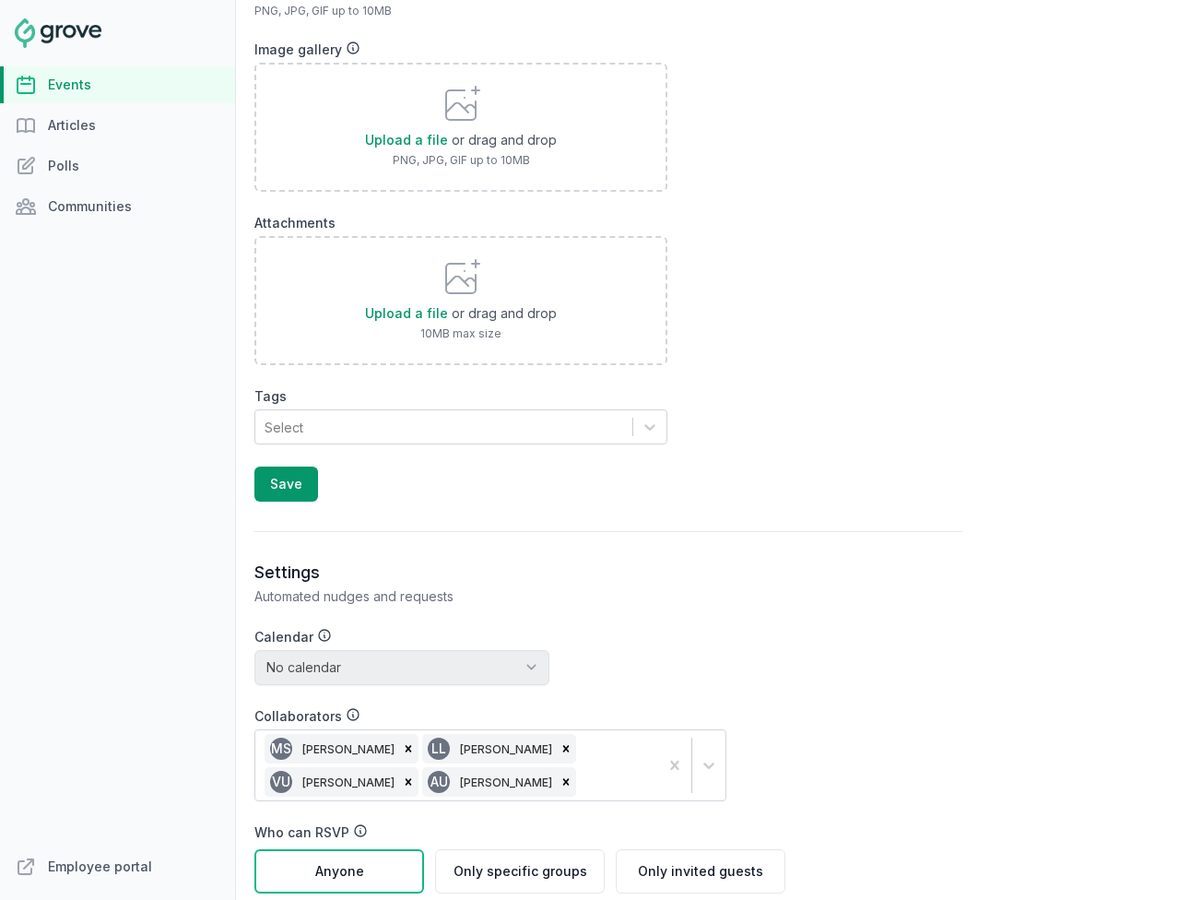
scroll to position [1476, 0]
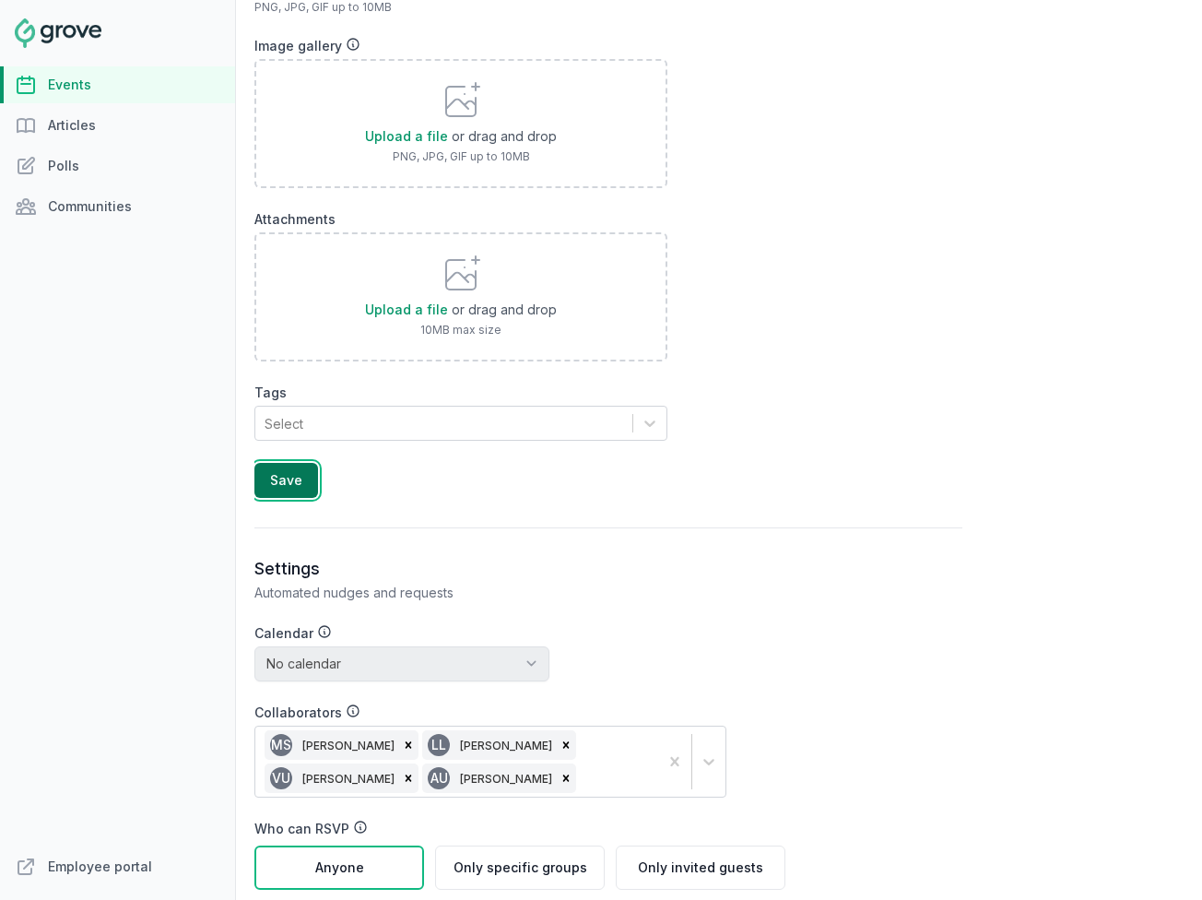
click at [306, 481] on button "Save" at bounding box center [286, 480] width 64 height 35
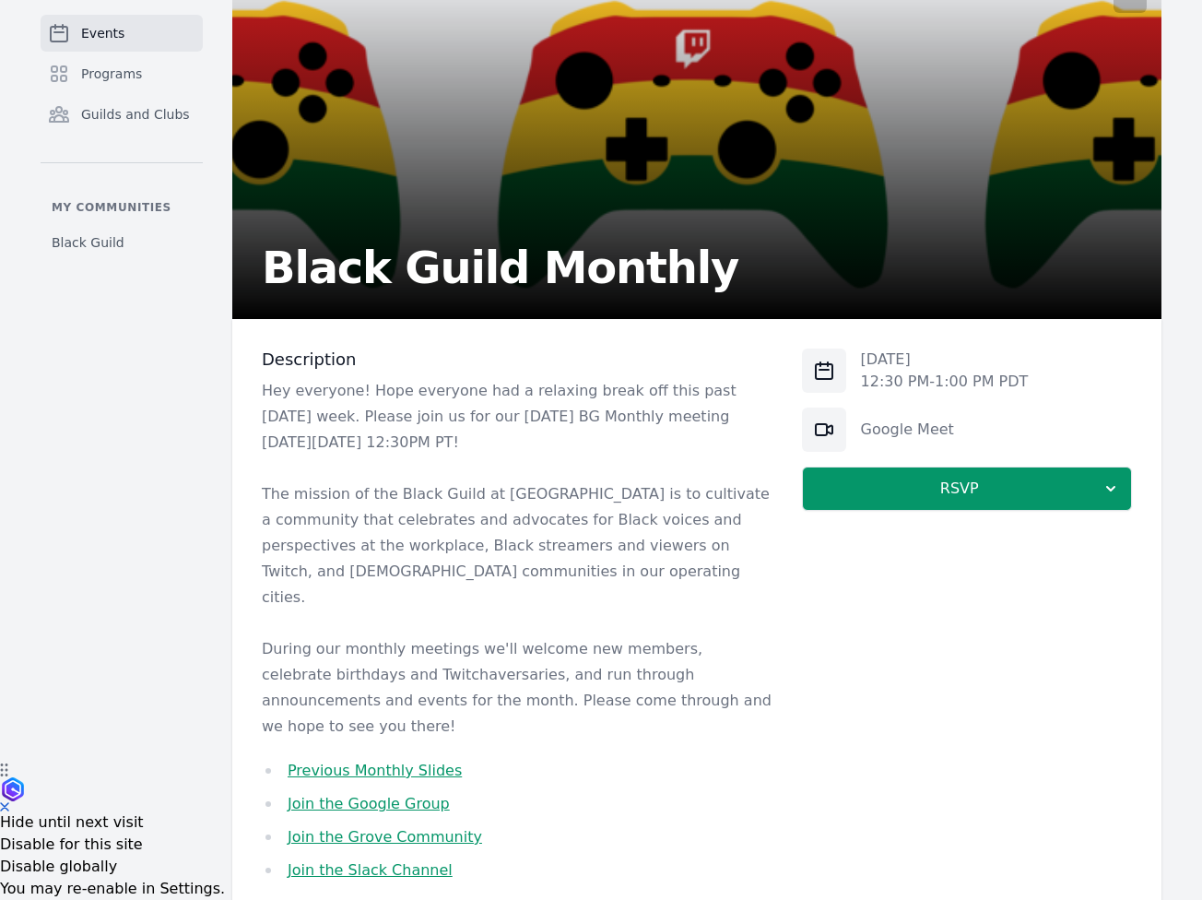
scroll to position [131, 0]
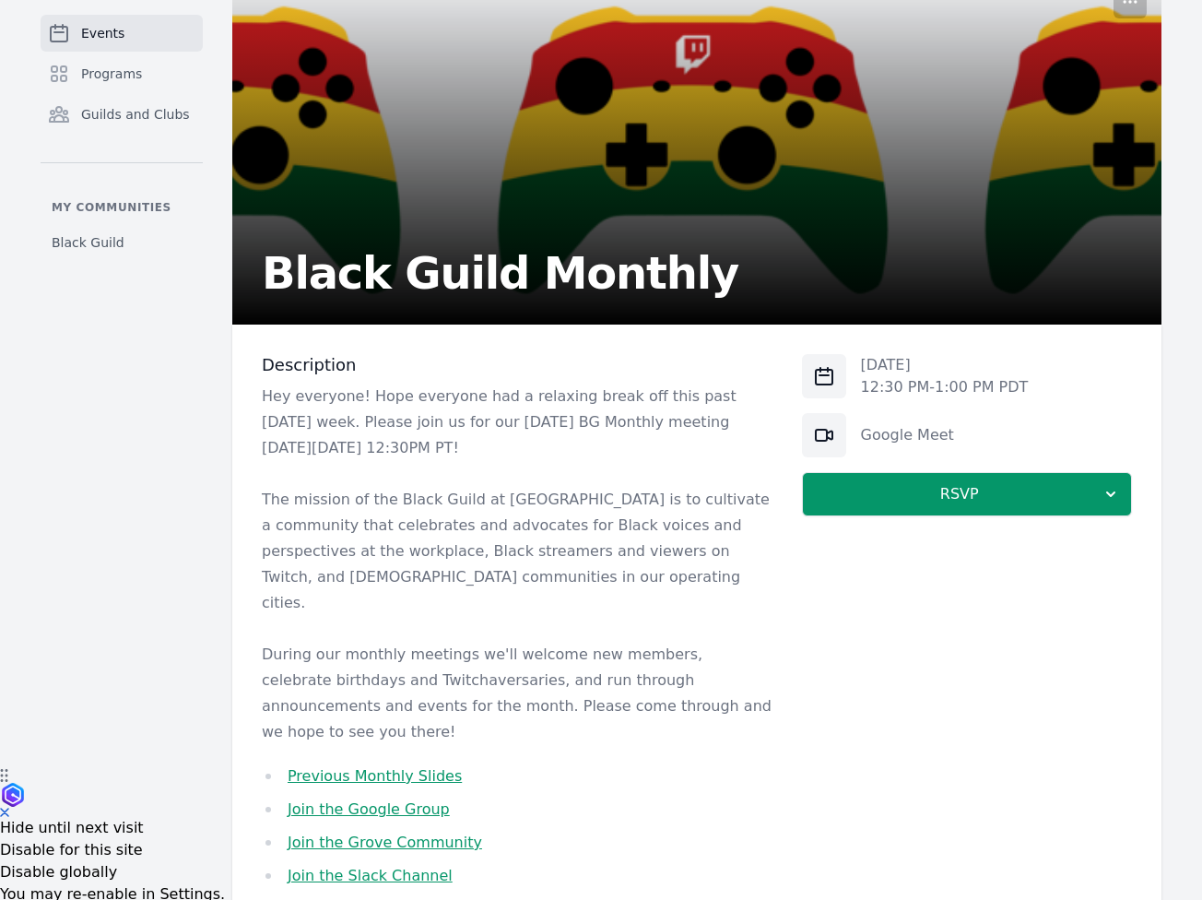
click at [392, 767] on link "Previous Monthly Slides" at bounding box center [375, 776] width 174 height 18
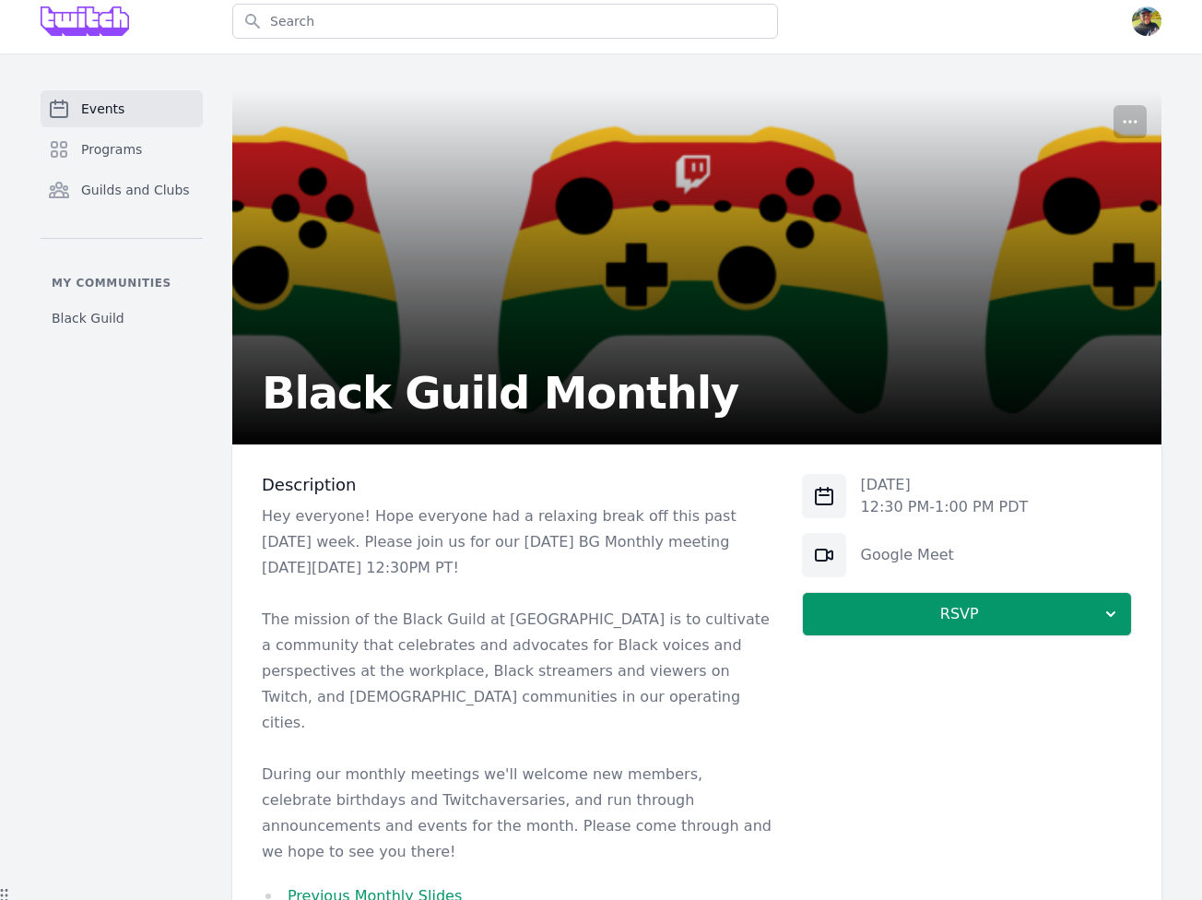
scroll to position [0, 0]
